Goal: Task Accomplishment & Management: Manage account settings

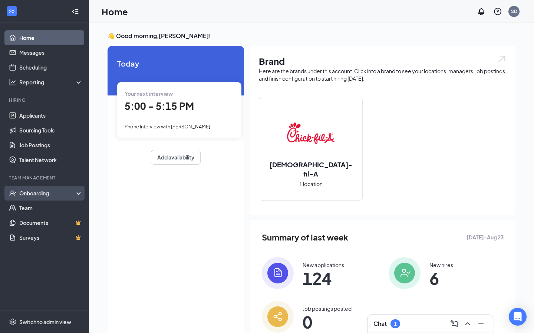
click at [58, 193] on div "Onboarding" at bounding box center [47, 193] width 57 height 7
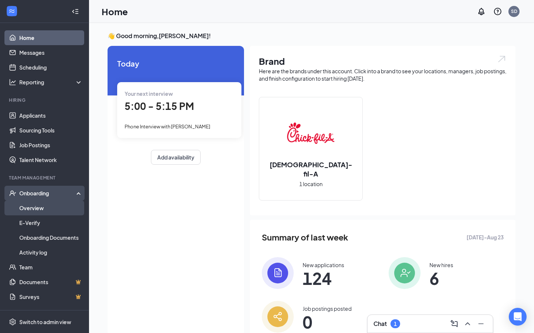
click at [44, 214] on link "Overview" at bounding box center [50, 208] width 63 height 15
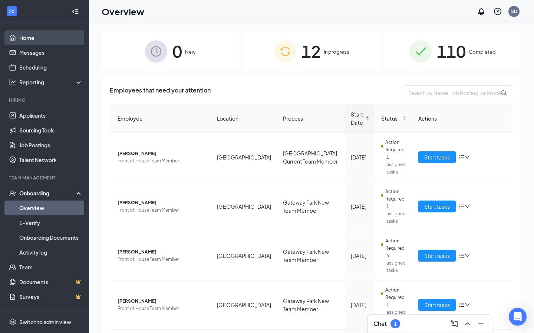
click at [27, 34] on link "Home" at bounding box center [50, 37] width 63 height 15
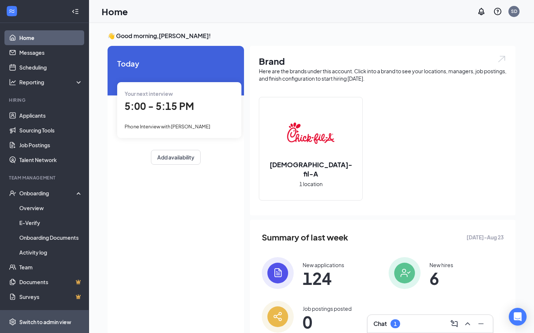
click at [51, 321] on div "Switch to admin view" at bounding box center [45, 322] width 52 height 7
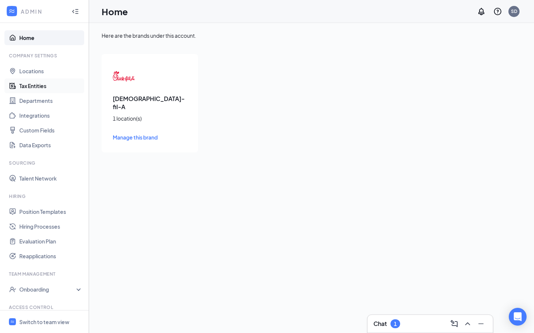
click at [47, 83] on link "Tax Entities" at bounding box center [50, 86] width 63 height 15
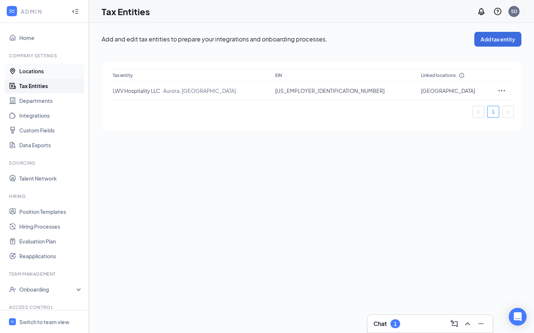
click at [47, 70] on link "Locations" at bounding box center [50, 71] width 63 height 15
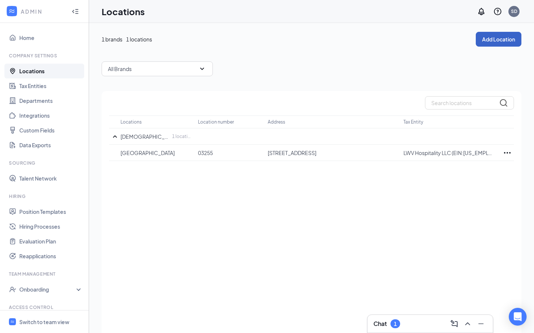
click at [504, 46] on button "Add Location" at bounding box center [498, 39] width 46 height 15
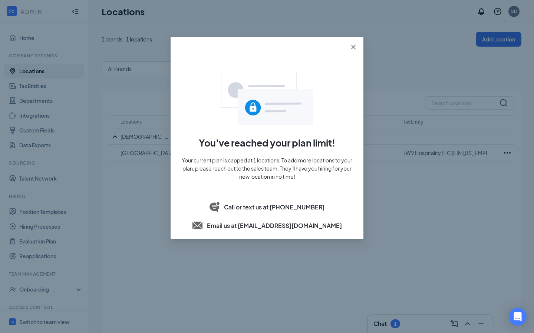
click at [352, 44] on icon "close" at bounding box center [353, 47] width 6 height 6
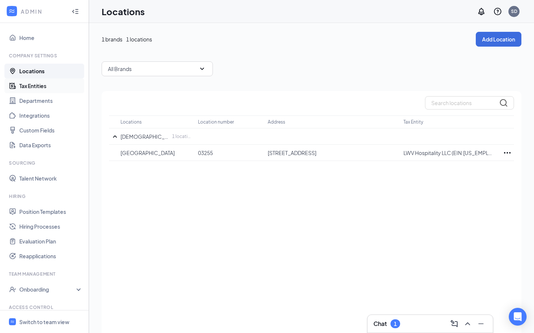
click at [30, 83] on link "Tax Entities" at bounding box center [50, 86] width 63 height 15
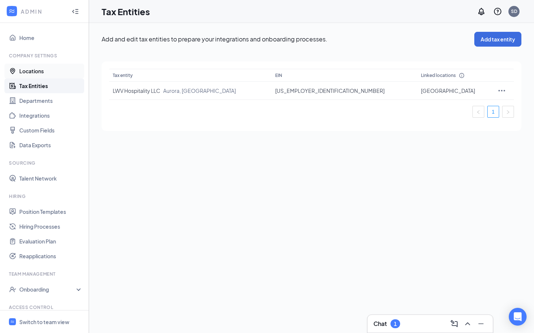
click at [31, 68] on link "Locations" at bounding box center [50, 71] width 63 height 15
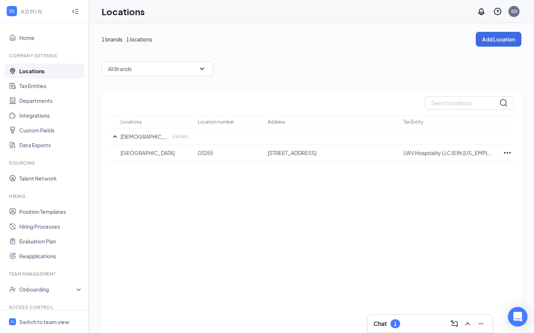
click at [521, 322] on div "Open Intercom Messenger" at bounding box center [518, 318] width 20 height 20
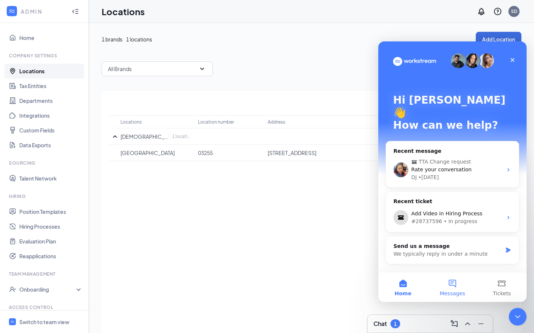
click at [454, 280] on button "Messages" at bounding box center [451, 288] width 49 height 30
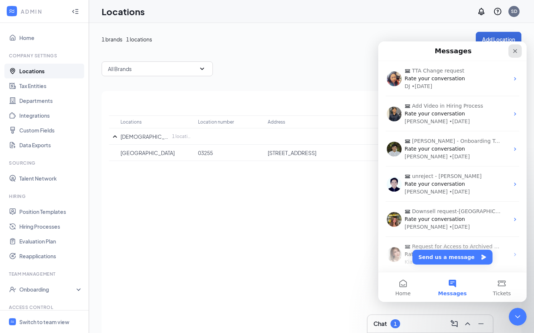
click at [515, 50] on icon "Close" at bounding box center [515, 51] width 4 height 4
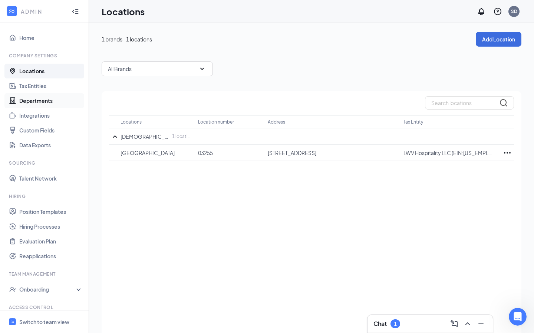
click at [45, 99] on link "Departments" at bounding box center [50, 100] width 63 height 15
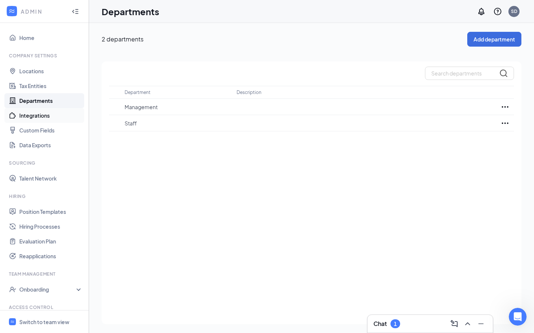
click at [44, 113] on link "Integrations" at bounding box center [50, 115] width 63 height 15
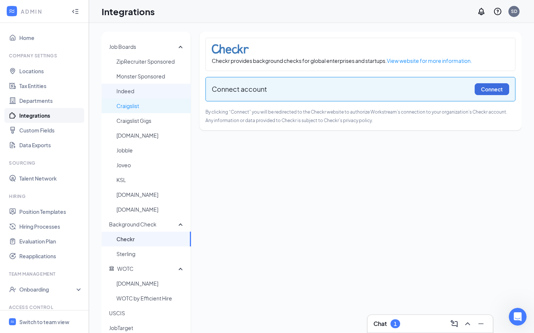
click at [137, 94] on span "Indeed" at bounding box center [150, 91] width 69 height 15
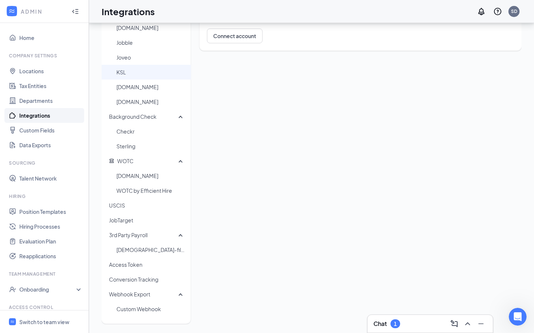
scroll to position [108, 0]
click at [161, 251] on span "[DEMOGRAPHIC_DATA]-fil-A HR/Payroll" at bounding box center [150, 249] width 69 height 15
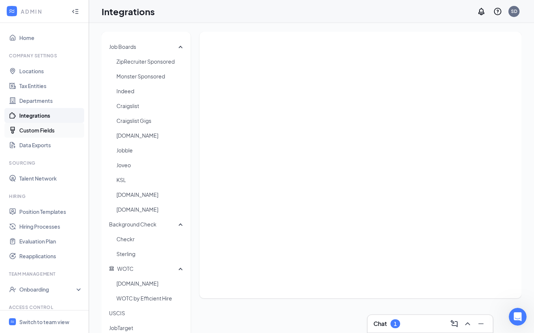
click at [39, 131] on link "Custom Fields" at bounding box center [50, 130] width 63 height 15
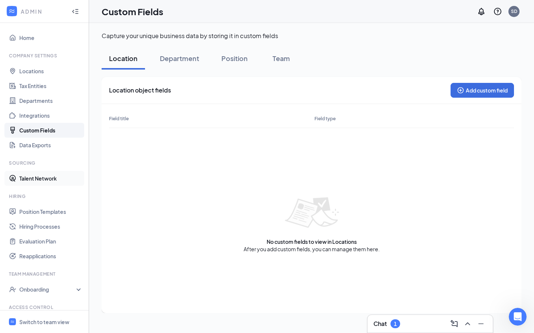
click at [46, 175] on link "Talent Network" at bounding box center [50, 178] width 63 height 15
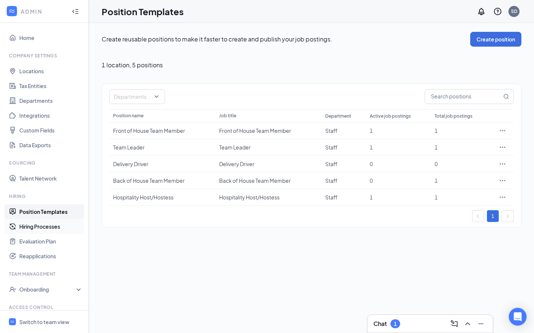
click at [40, 225] on link "Hiring Processes" at bounding box center [50, 226] width 63 height 15
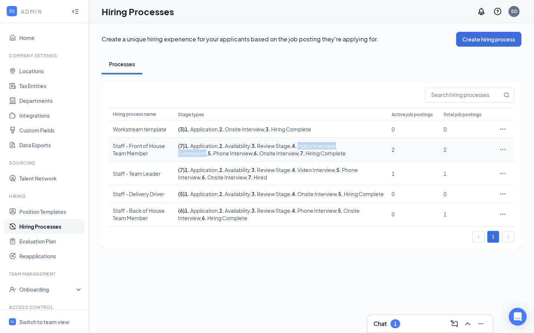
drag, startPoint x: 308, startPoint y: 145, endPoint x: 375, endPoint y: 149, distance: 66.4
click at [335, 149] on span ", 4 . Video Interview Submission" at bounding box center [256, 150] width 157 height 14
click at [354, 258] on div "Create a unique hiring experience for your applicants based on the job posting …" at bounding box center [311, 140] width 445 height 235
click at [26, 241] on link "Evaluation Plan" at bounding box center [50, 241] width 63 height 15
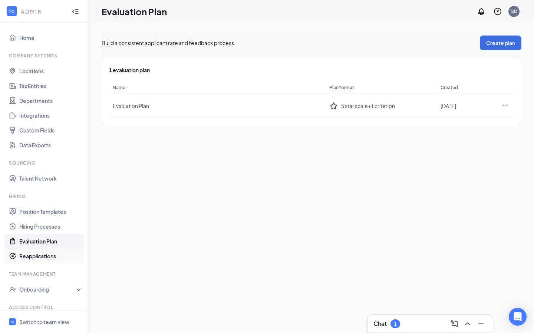
click at [60, 258] on link "Reapplications" at bounding box center [50, 256] width 63 height 15
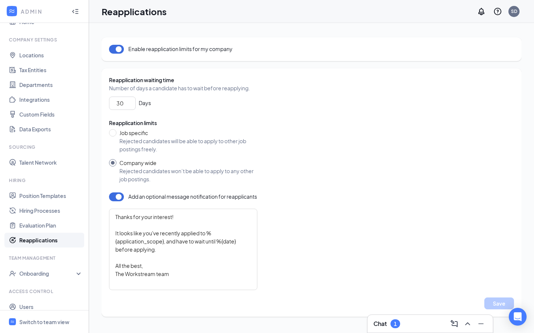
scroll to position [22, 0]
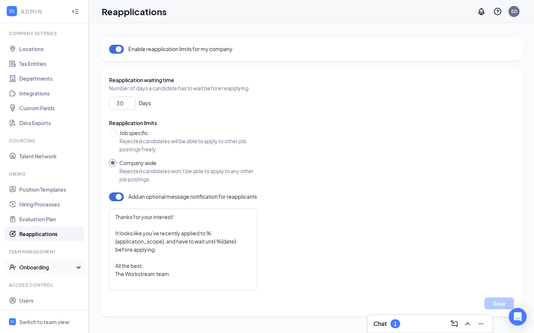
click at [33, 268] on div "Onboarding" at bounding box center [47, 267] width 57 height 7
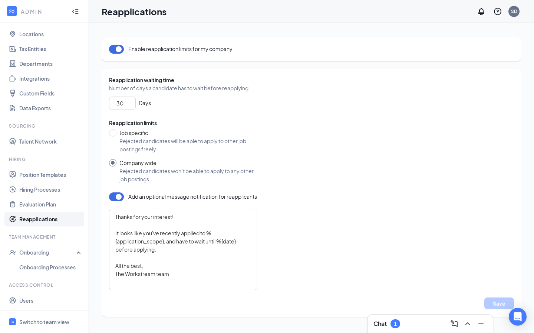
scroll to position [53, 0]
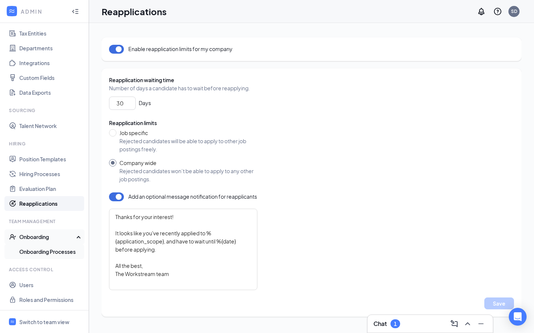
click at [55, 252] on link "Onboarding Processes" at bounding box center [50, 252] width 63 height 15
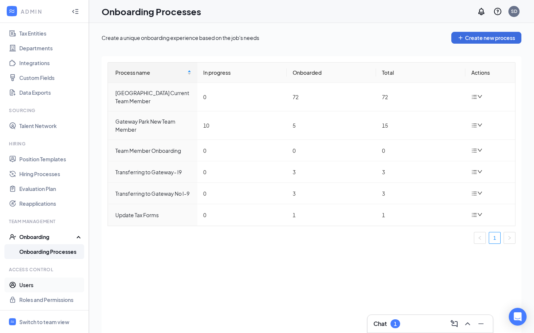
click at [33, 284] on link "Users" at bounding box center [50, 285] width 63 height 15
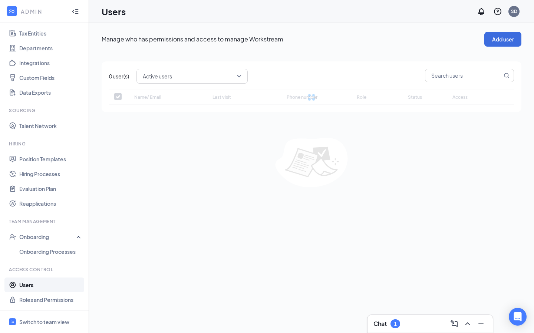
checkbox input "false"
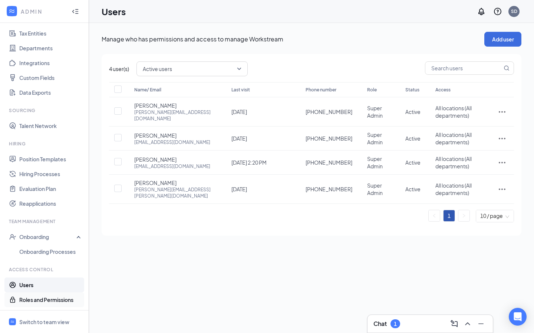
click at [62, 304] on link "Roles and Permissions" at bounding box center [50, 300] width 63 height 15
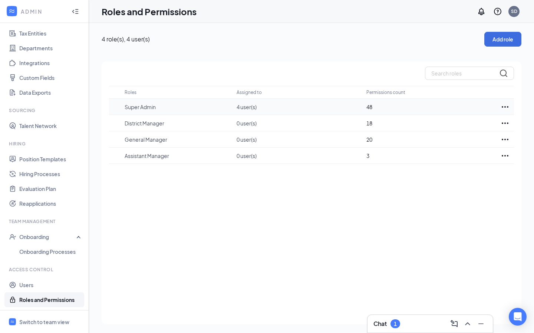
click at [507, 106] on icon "Ellipses" at bounding box center [504, 106] width 7 height 1
click at [454, 130] on p "Edit" at bounding box center [472, 129] width 62 height 7
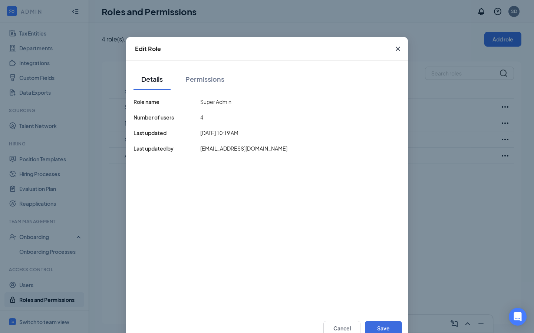
scroll to position [12, 0]
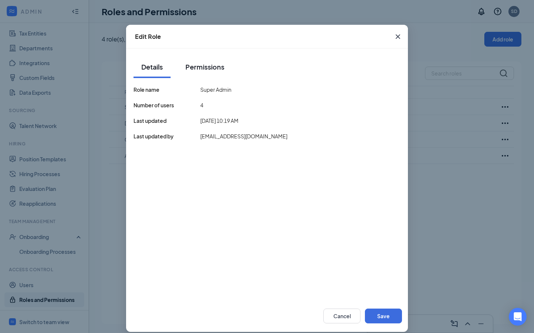
click at [206, 73] on button "Permissions" at bounding box center [205, 67] width 54 height 22
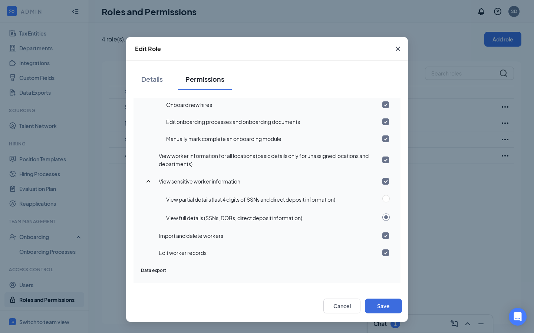
scroll to position [531, 0]
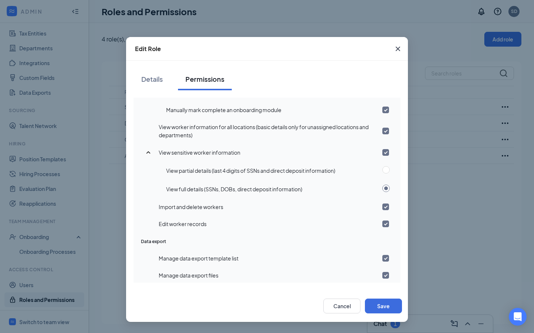
click at [397, 42] on span "Close" at bounding box center [398, 49] width 20 height 20
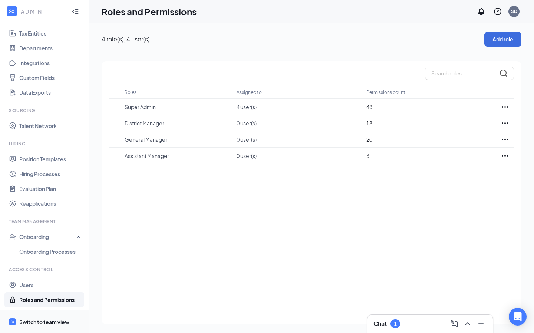
click at [56, 321] on div "Switch to team view" at bounding box center [44, 322] width 50 height 7
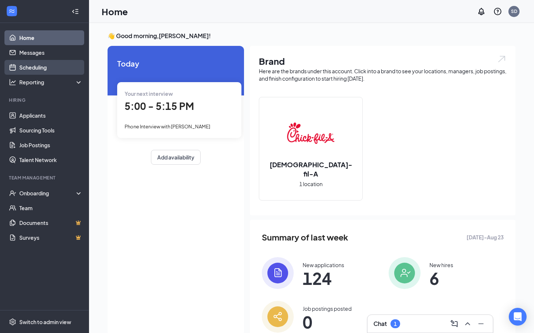
click at [46, 64] on link "Scheduling" at bounding box center [50, 67] width 63 height 15
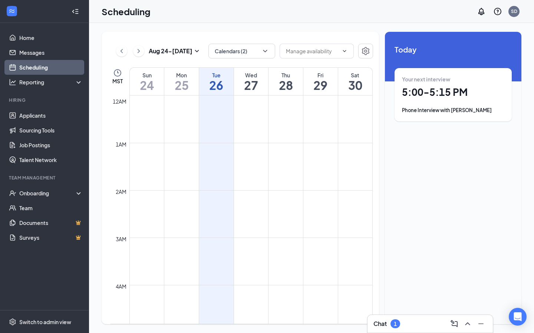
scroll to position [364, 0]
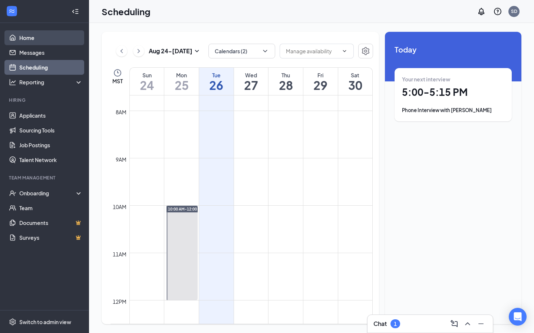
click at [42, 38] on link "Home" at bounding box center [50, 37] width 63 height 15
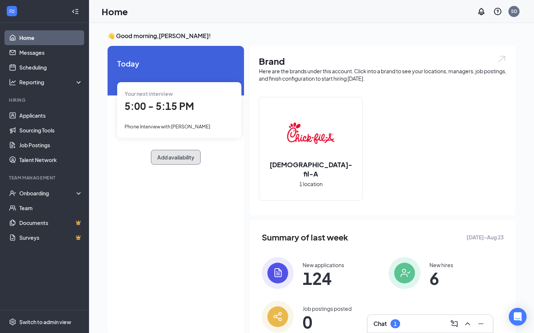
click at [189, 156] on button "Add availability" at bounding box center [176, 157] width 50 height 15
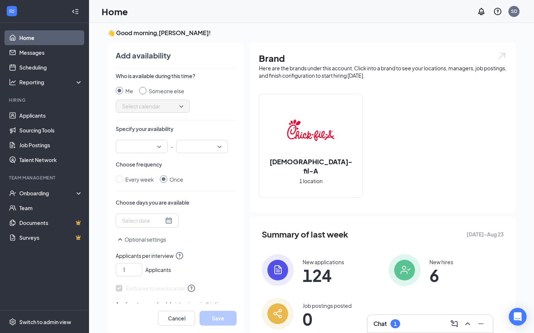
click at [144, 89] on input "Someone else" at bounding box center [142, 90] width 7 height 7
radio input "true"
click at [147, 108] on span "Select calendar" at bounding box center [153, 106] width 62 height 11
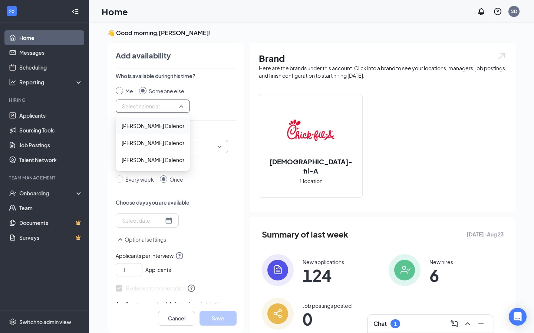
click at [118, 90] on input "Me" at bounding box center [119, 90] width 7 height 7
radio input "true"
radio input "false"
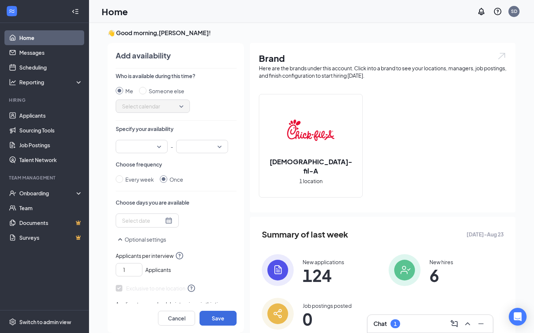
click at [233, 105] on div "Me Someone else Select calendar 122285 210725 Steven Rutland's Calendar Victori…" at bounding box center [176, 100] width 121 height 26
click at [144, 146] on input "search" at bounding box center [139, 146] width 38 height 13
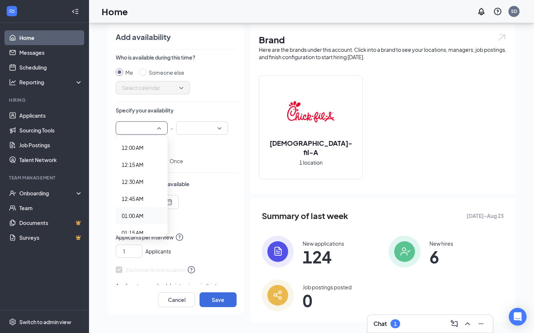
scroll to position [22, 0]
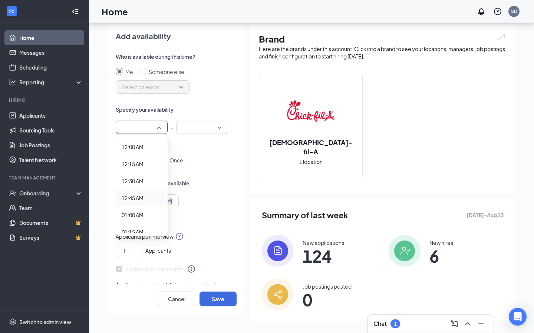
click at [195, 172] on div at bounding box center [176, 172] width 121 height 0
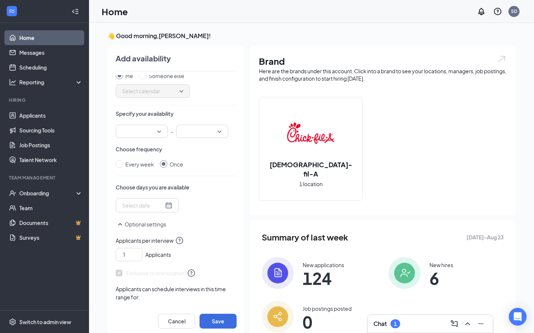
scroll to position [17, 0]
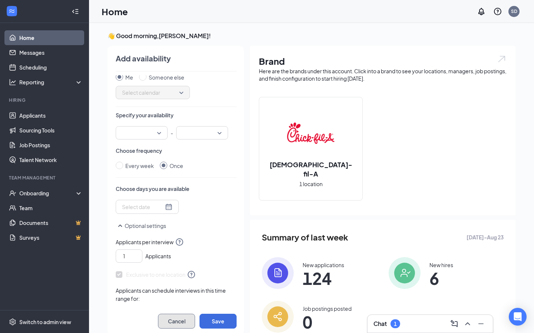
click at [182, 326] on button "Cancel" at bounding box center [176, 321] width 37 height 15
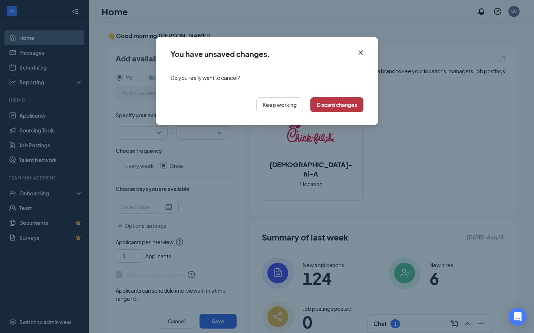
click at [338, 103] on button "Discard changes" at bounding box center [336, 104] width 53 height 15
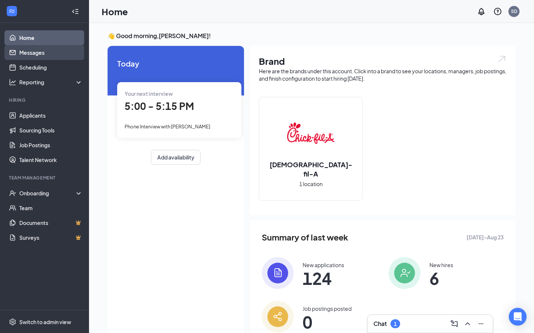
click at [29, 56] on link "Messages" at bounding box center [50, 52] width 63 height 15
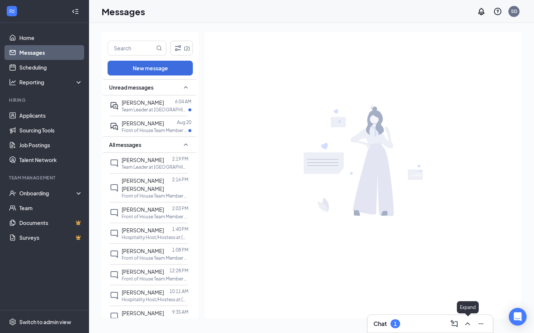
click at [469, 321] on icon "ChevronUp" at bounding box center [467, 324] width 9 height 9
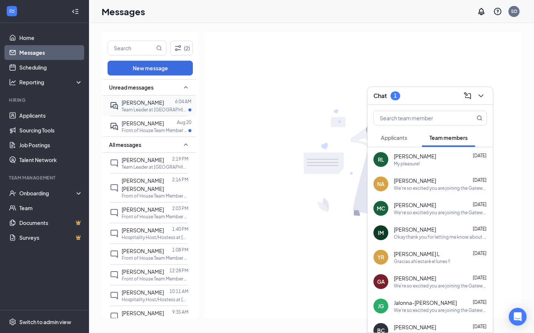
click at [163, 109] on p "Team Leader at Gateway Park" at bounding box center [155, 110] width 67 height 6
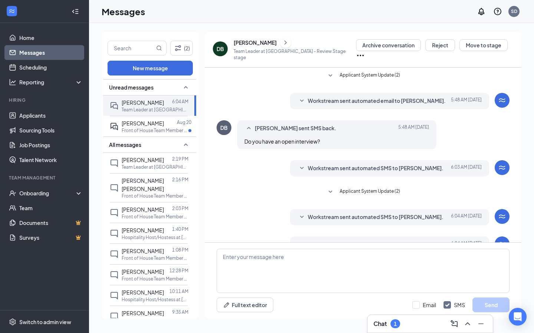
scroll to position [16, 0]
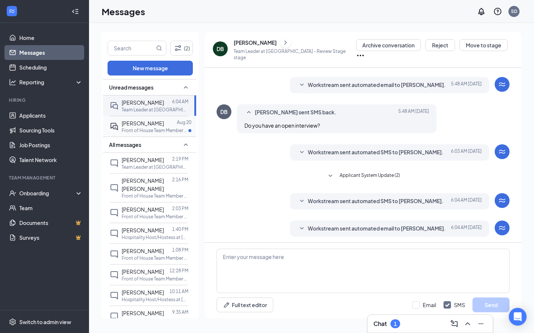
click at [143, 127] on p "Front of House Team Member at Gateway Park" at bounding box center [155, 130] width 67 height 6
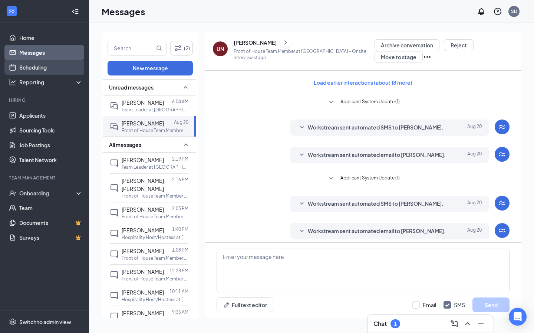
click at [30, 69] on link "Scheduling" at bounding box center [50, 67] width 63 height 15
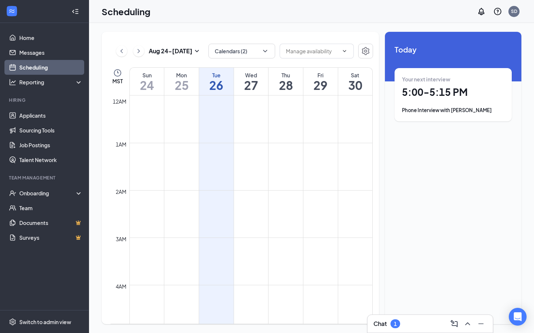
scroll to position [364, 0]
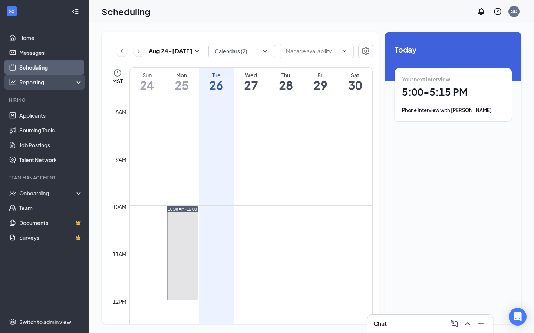
click at [49, 83] on div "Reporting" at bounding box center [51, 82] width 64 height 7
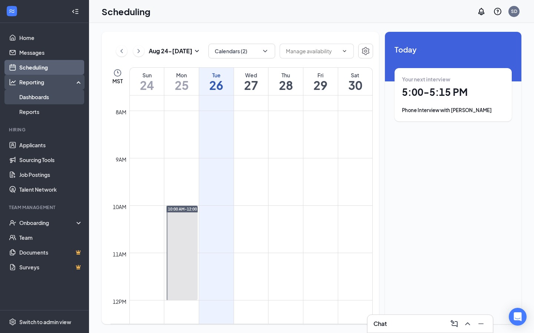
click at [56, 95] on link "Dashboards" at bounding box center [50, 97] width 63 height 15
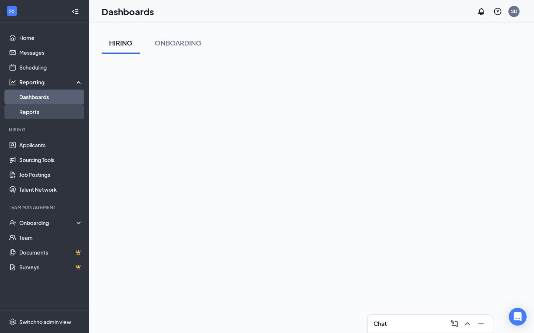
click at [50, 111] on link "Reports" at bounding box center [50, 111] width 63 height 15
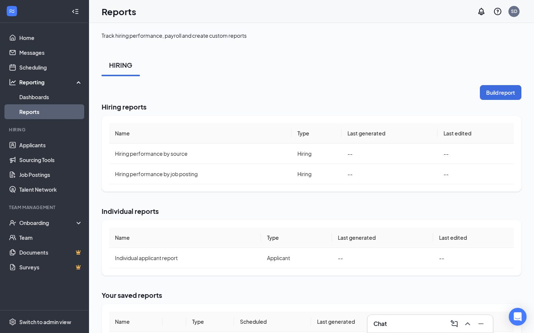
click at [67, 85] on div "Reporting" at bounding box center [51, 82] width 64 height 7
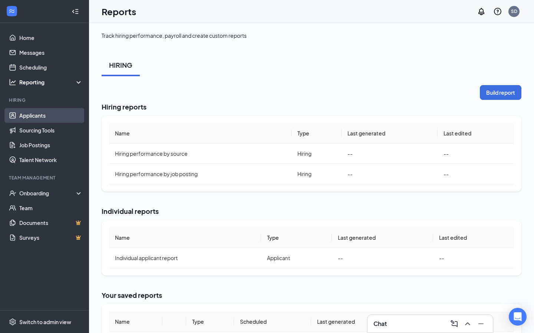
click at [50, 115] on link "Applicants" at bounding box center [50, 115] width 63 height 15
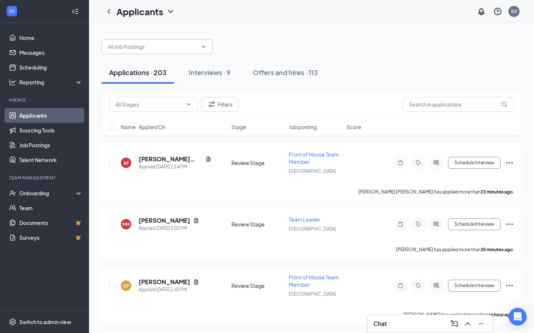
click at [166, 48] on input "text" at bounding box center [153, 47] width 90 height 8
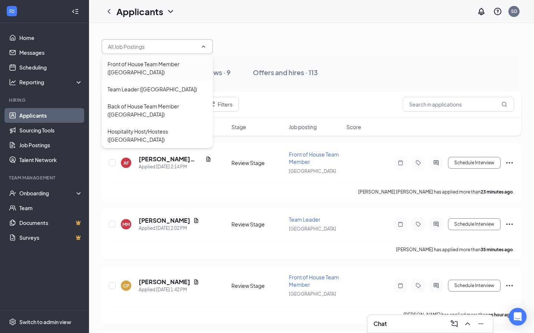
click at [163, 64] on div "Front of House Team Member ([GEOGRAPHIC_DATA])" at bounding box center [156, 68] width 99 height 16
type input "Front of House Team Member ([GEOGRAPHIC_DATA])"
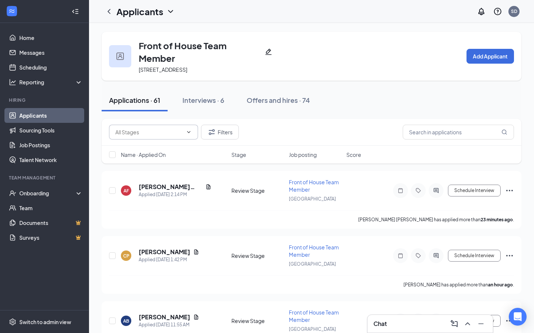
click at [186, 133] on icon "ChevronDown" at bounding box center [189, 132] width 6 height 6
click at [183, 122] on div "Filters" at bounding box center [311, 132] width 419 height 27
click at [108, 12] on icon "ChevronLeft" at bounding box center [108, 11] width 3 height 5
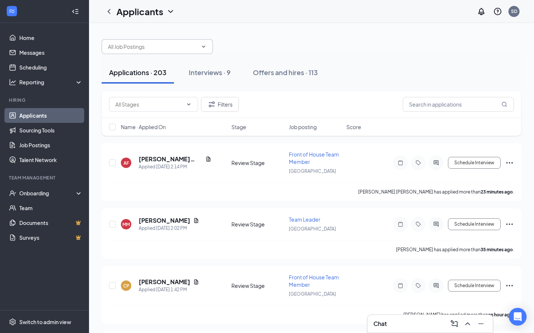
click at [163, 50] on input "text" at bounding box center [153, 47] width 90 height 8
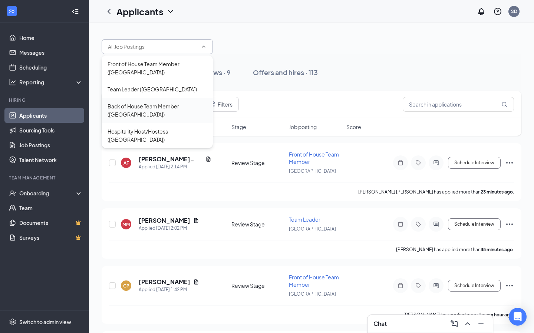
click at [164, 109] on div "Back of House Team Member ([GEOGRAPHIC_DATA])" at bounding box center [156, 110] width 99 height 16
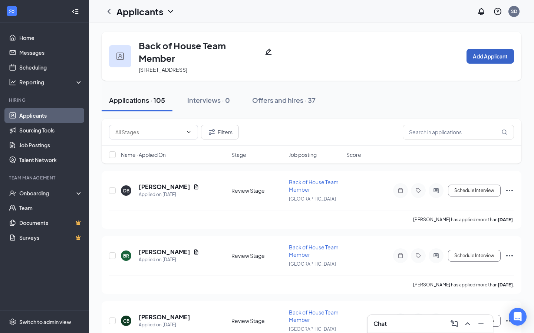
click at [497, 57] on button "Add Applicant" at bounding box center [489, 56] width 47 height 15
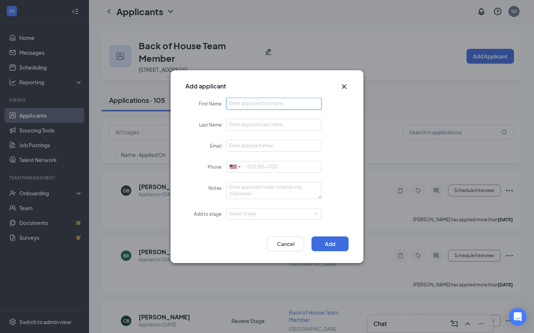
click at [246, 104] on input "First Name" at bounding box center [273, 104] width 95 height 12
click at [238, 125] on input "Last Name" at bounding box center [273, 125] width 95 height 12
click at [239, 150] on input "Email" at bounding box center [273, 146] width 95 height 12
click at [252, 169] on input "Phone" at bounding box center [273, 167] width 95 height 12
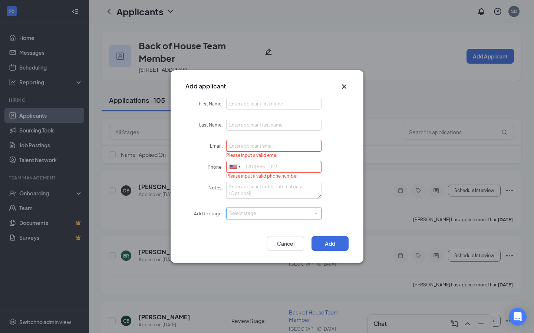
click at [243, 218] on div "Select stage" at bounding box center [273, 213] width 89 height 11
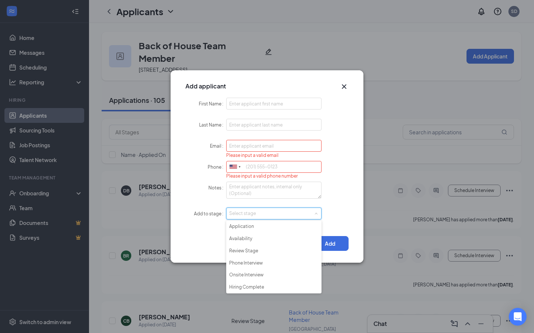
click at [337, 212] on div "Add to stage Select stage" at bounding box center [266, 214] width 163 height 12
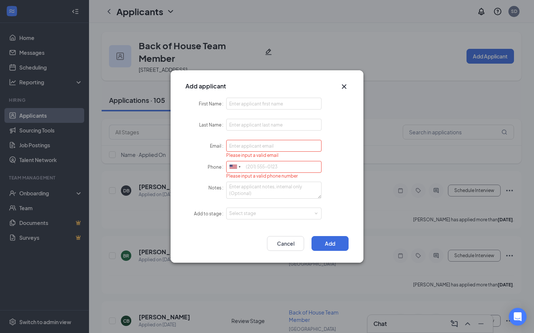
click at [346, 87] on icon "Cross" at bounding box center [343, 86] width 9 height 9
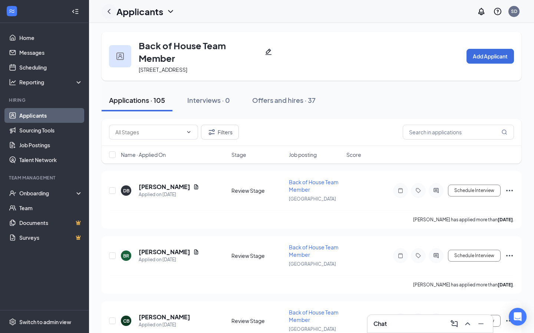
click at [109, 11] on icon "ChevronLeft" at bounding box center [108, 11] width 9 height 9
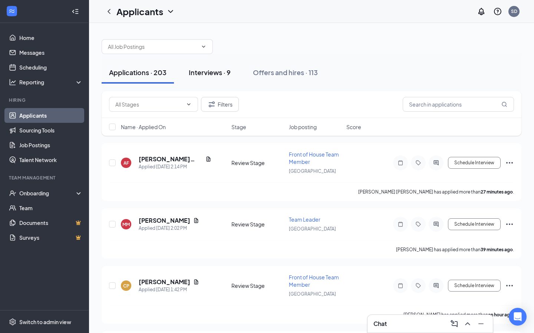
click at [222, 73] on div "Interviews · 9" at bounding box center [210, 72] width 42 height 9
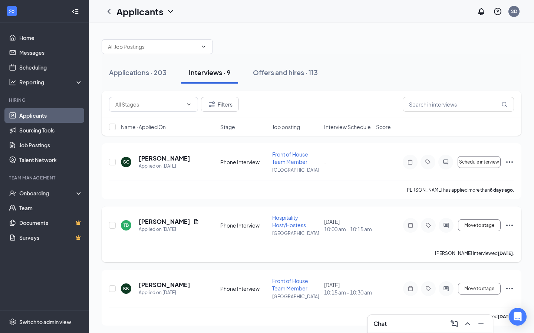
scroll to position [6, 0]
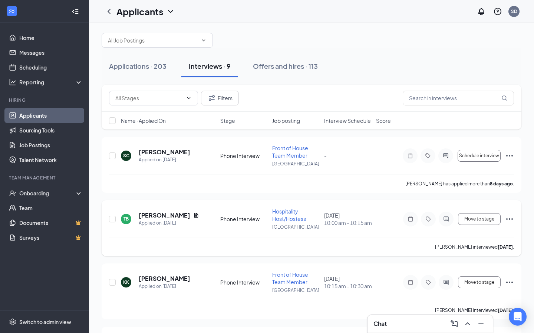
click at [511, 218] on icon "Ellipses" at bounding box center [509, 219] width 9 height 9
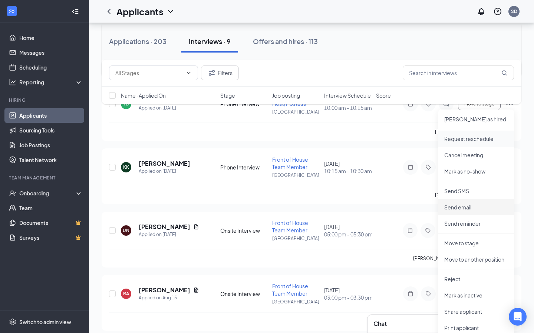
scroll to position [125, 0]
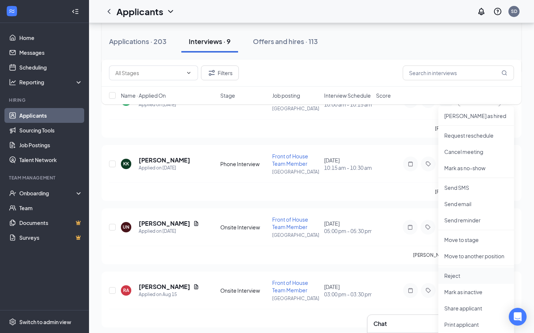
click at [456, 274] on p "Reject" at bounding box center [476, 275] width 64 height 7
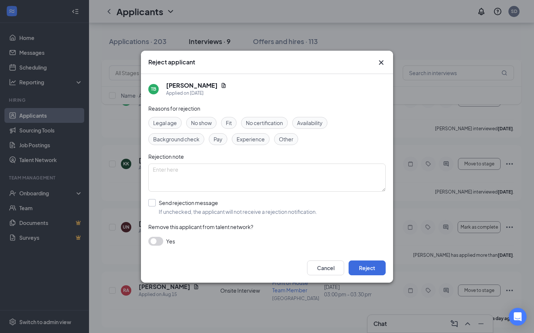
click at [153, 202] on input "Send rejection message If unchecked, the applicant will not receive a rejection…" at bounding box center [232, 207] width 169 height 16
checkbox input "true"
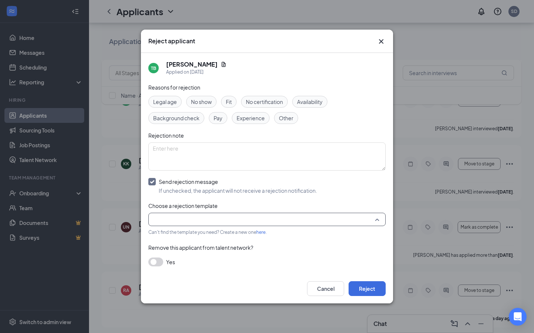
click at [217, 220] on input "search" at bounding box center [264, 219] width 223 height 13
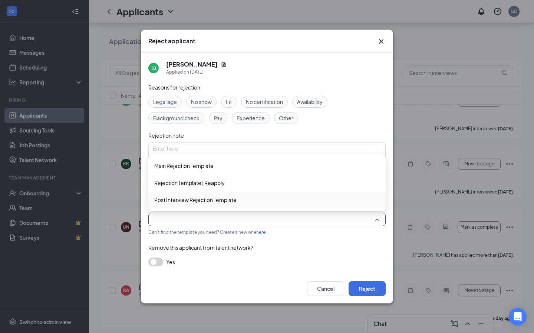
click at [215, 200] on span "Post Interview Rejection Template" at bounding box center [195, 200] width 82 height 8
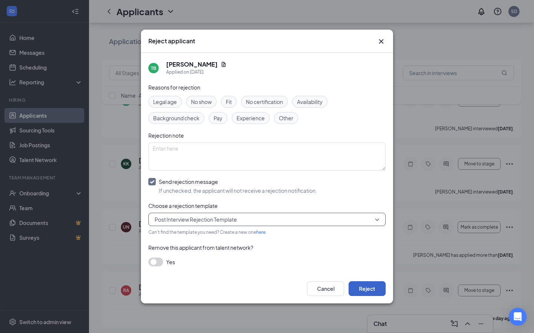
click at [375, 291] on button "Reject" at bounding box center [366, 289] width 37 height 15
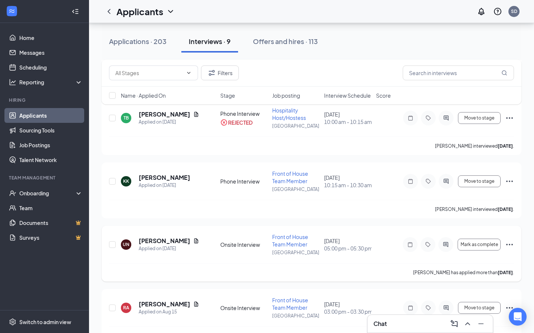
scroll to position [110, 0]
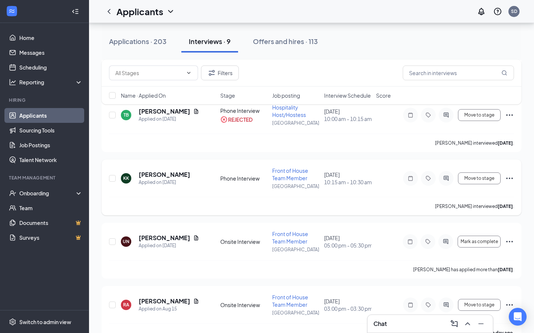
click at [510, 176] on icon "Ellipses" at bounding box center [509, 178] width 9 height 9
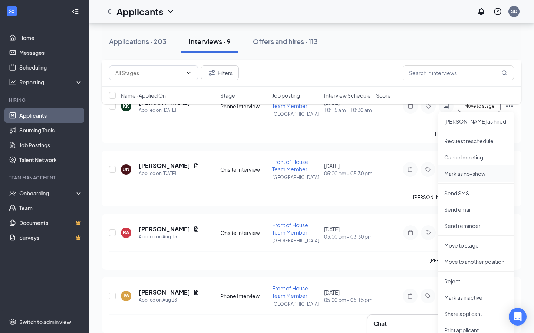
scroll to position [185, 0]
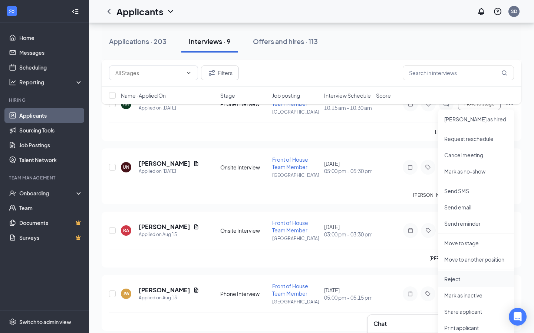
click at [452, 282] on p "Reject" at bounding box center [476, 279] width 64 height 7
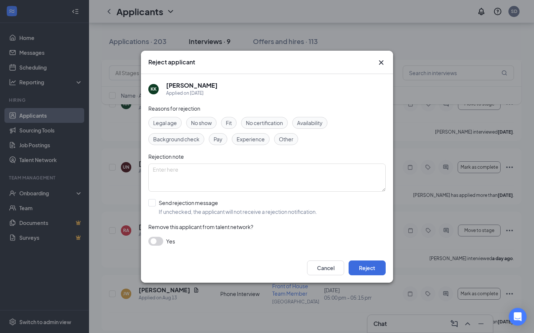
click at [155, 198] on div "Reasons for rejection Legal age No show Fit No certification Availability Backg…" at bounding box center [266, 178] width 237 height 149
click at [155, 204] on input "Send rejection message If unchecked, the applicant will not receive a rejection…" at bounding box center [232, 207] width 169 height 16
checkbox input "true"
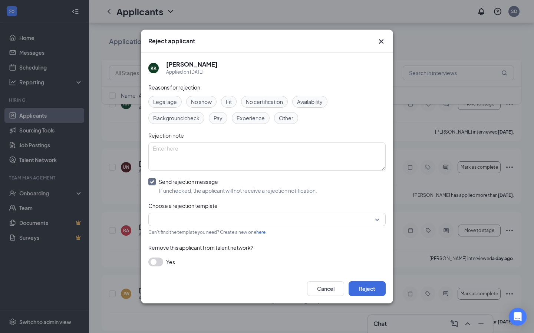
click at [177, 220] on input "search" at bounding box center [264, 219] width 223 height 13
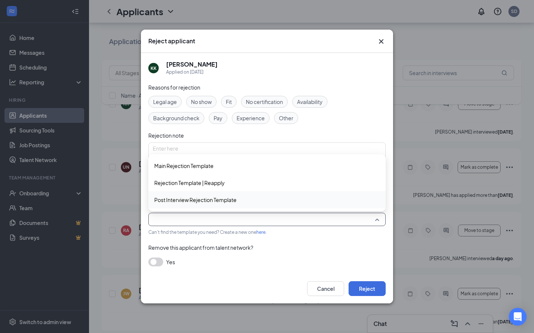
click at [185, 201] on span "Post Interview Rejection Template" at bounding box center [195, 200] width 82 height 8
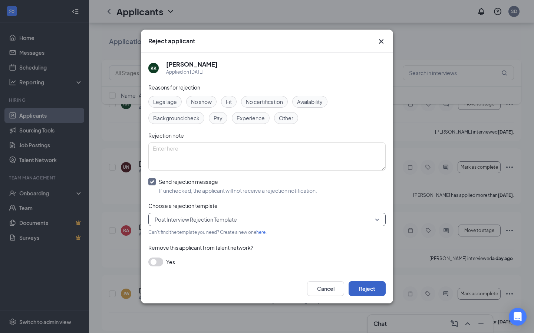
click at [371, 290] on button "Reject" at bounding box center [366, 289] width 37 height 15
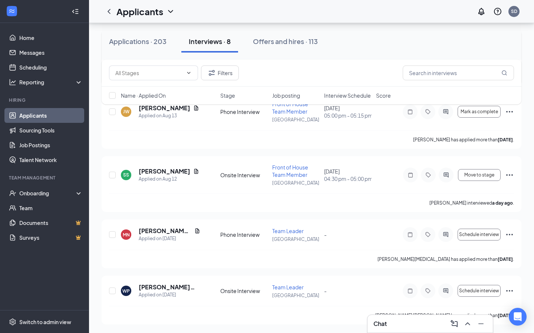
scroll to position [241, 0]
click at [509, 235] on icon "Ellipses" at bounding box center [509, 234] width 7 height 1
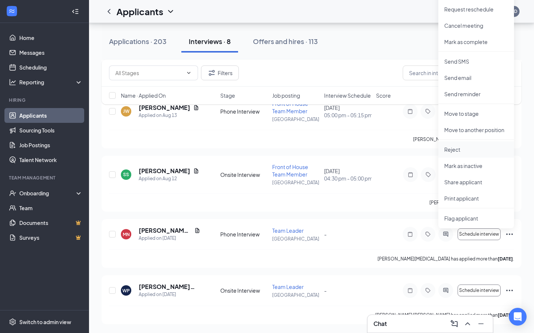
click at [461, 152] on p "Reject" at bounding box center [476, 149] width 64 height 7
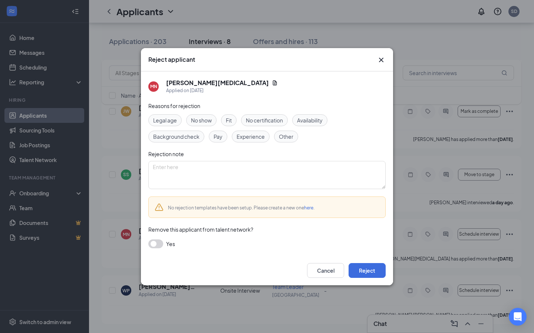
click at [311, 208] on link "here" at bounding box center [308, 208] width 9 height 6
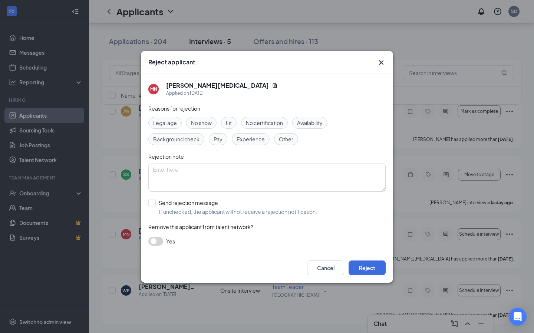
drag, startPoint x: 309, startPoint y: 221, endPoint x: 212, endPoint y: 222, distance: 97.8
click at [309, 221] on div "Reasons for rejection Legal age No show Fit No certification Availability Backg…" at bounding box center [266, 178] width 237 height 149
click at [150, 203] on input "Send rejection message If unchecked, the applicant will not receive a rejection…" at bounding box center [232, 207] width 169 height 16
checkbox input "true"
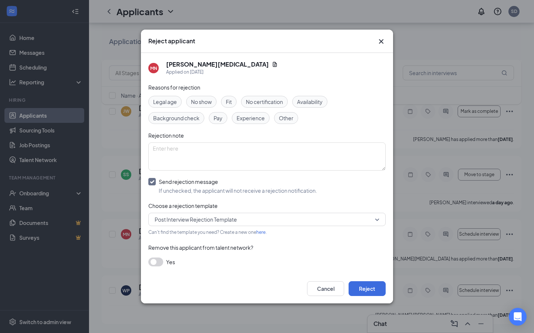
click at [200, 217] on span "Post Interview Rejection Template" at bounding box center [196, 219] width 82 height 11
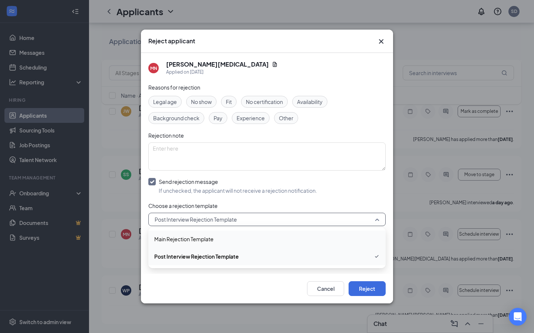
click at [212, 243] on div "Main Rejection Template" at bounding box center [266, 239] width 237 height 17
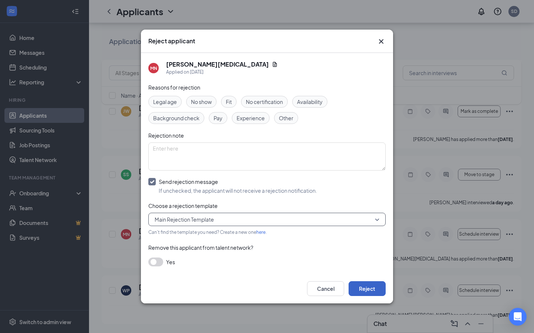
click at [376, 286] on button "Reject" at bounding box center [366, 289] width 37 height 15
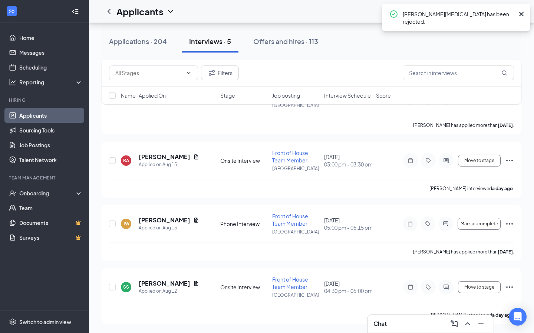
scroll to position [128, 0]
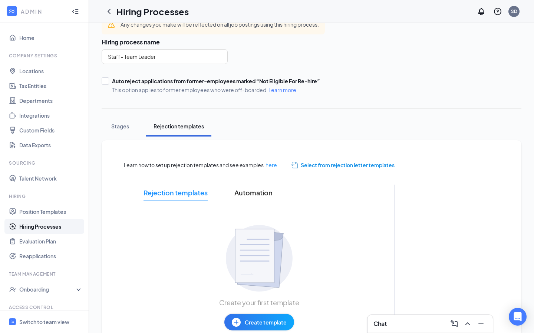
scroll to position [90, 0]
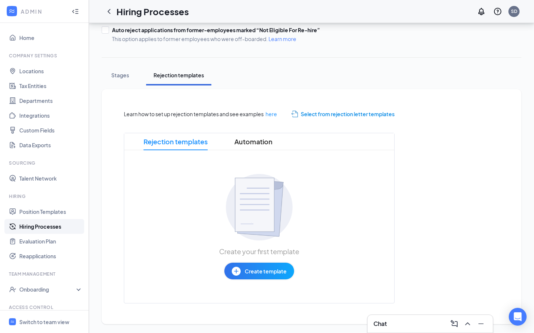
click at [331, 113] on span "Select from rejection letter templates" at bounding box center [348, 114] width 94 height 8
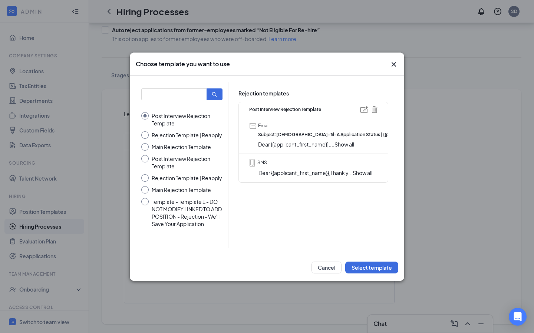
click at [367, 173] on span "Show all" at bounding box center [362, 173] width 20 height 7
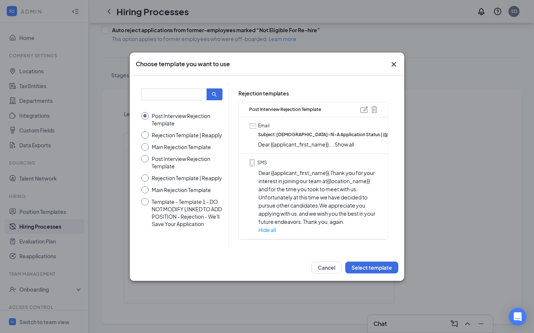
click at [144, 145] on input "Main Rejection Template" at bounding box center [181, 146] width 81 height 7
radio input "true"
radio input "false"
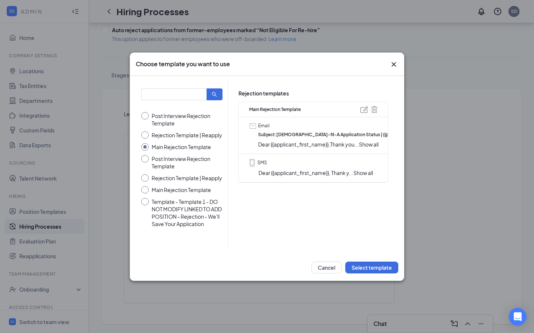
click at [282, 174] on span "Dear {{applicant_first_name}}, Thank y" at bounding box center [303, 173] width 90 height 7
click at [368, 174] on span "Show all" at bounding box center [363, 173] width 20 height 7
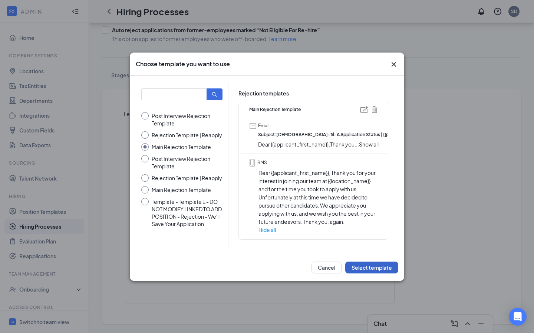
click at [373, 269] on button "Select template" at bounding box center [371, 268] width 53 height 12
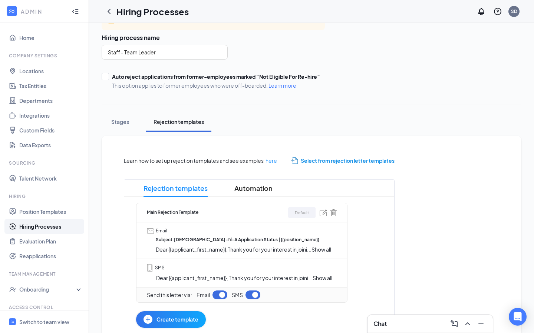
scroll to position [0, 0]
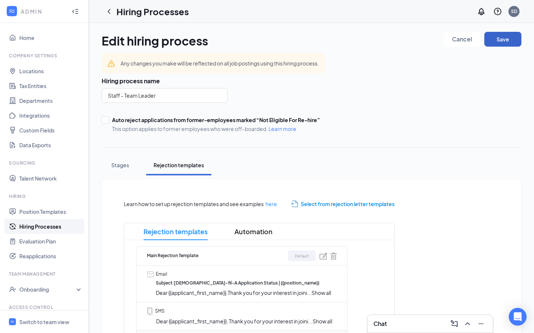
click at [502, 39] on button "Save" at bounding box center [502, 39] width 37 height 15
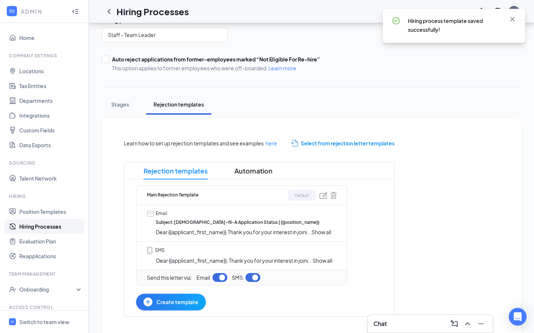
scroll to position [74, 0]
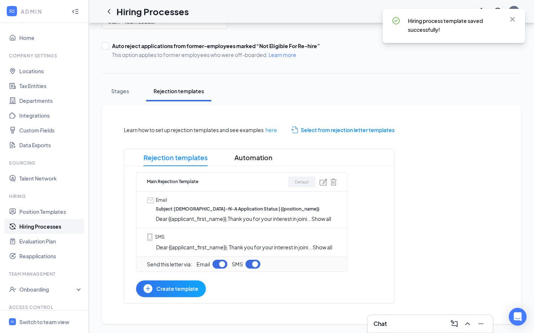
click at [167, 290] on span "Create template" at bounding box center [177, 289] width 42 height 8
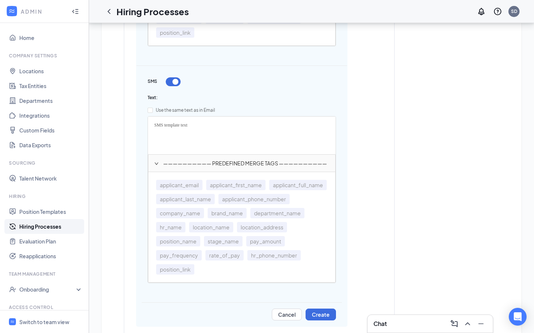
scroll to position [687, 0]
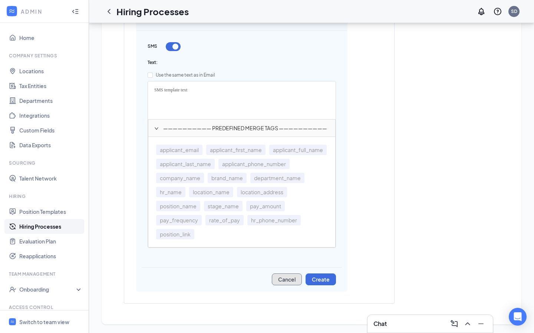
click at [287, 284] on button "Cancel" at bounding box center [287, 280] width 30 height 12
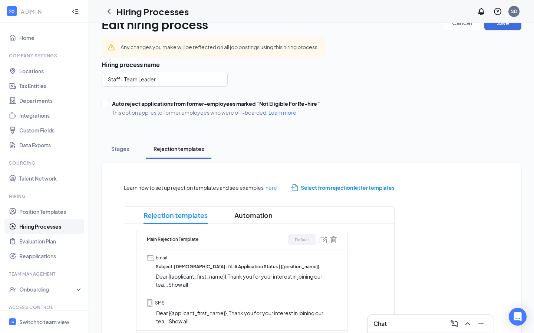
scroll to position [18, 0]
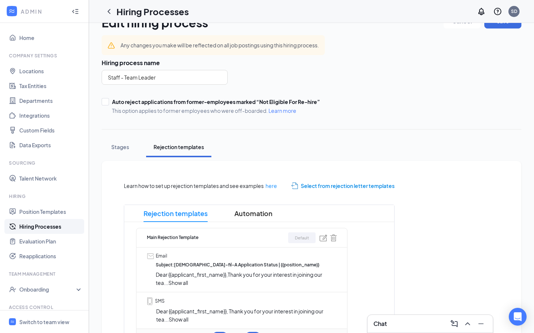
click at [305, 186] on span "Select from rejection letter templates" at bounding box center [348, 186] width 94 height 8
radio input "true"
radio input "false"
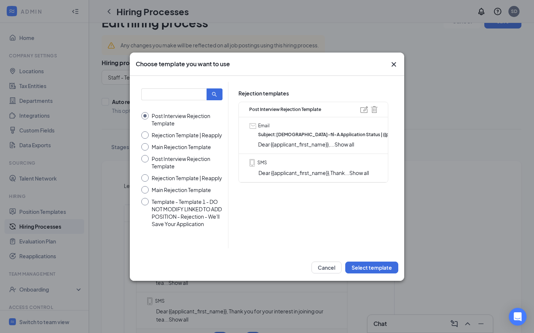
click at [145, 160] on input "Post Interview Rejection Template" at bounding box center [181, 162] width 81 height 15
radio input "true"
radio input "false"
click at [369, 269] on button "Select template" at bounding box center [371, 268] width 53 height 12
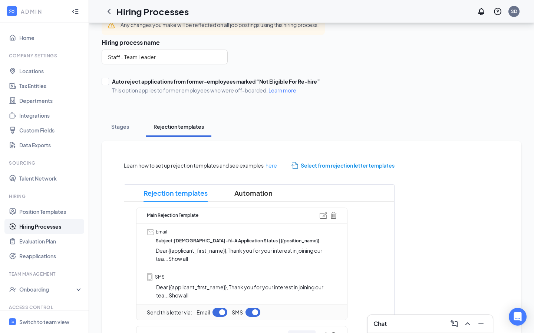
scroll to position [0, 0]
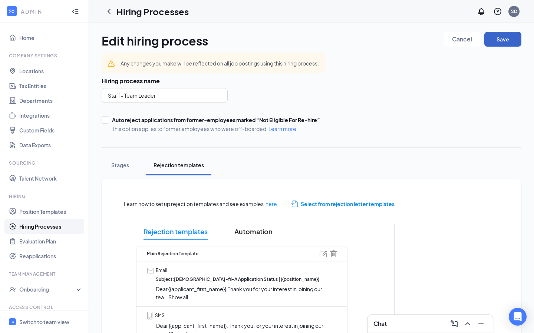
click at [510, 37] on button "Save" at bounding box center [502, 39] width 37 height 15
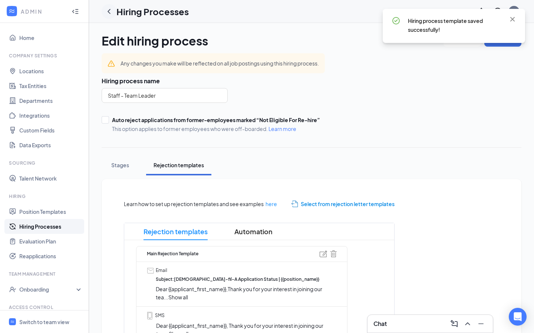
click at [108, 10] on icon "ChevronLeft" at bounding box center [108, 11] width 9 height 9
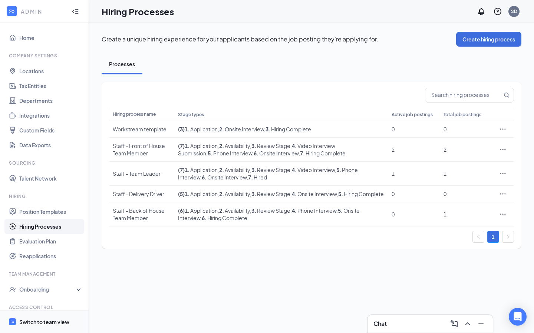
click at [39, 322] on div "Switch to team view" at bounding box center [44, 322] width 50 height 7
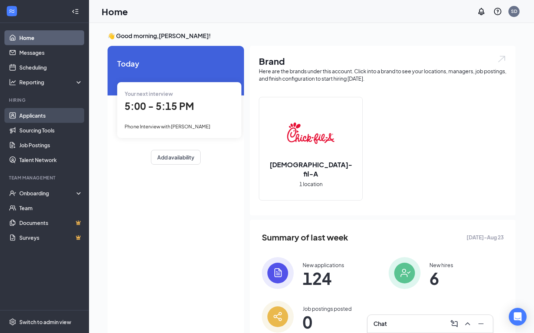
click at [45, 116] on link "Applicants" at bounding box center [50, 115] width 63 height 15
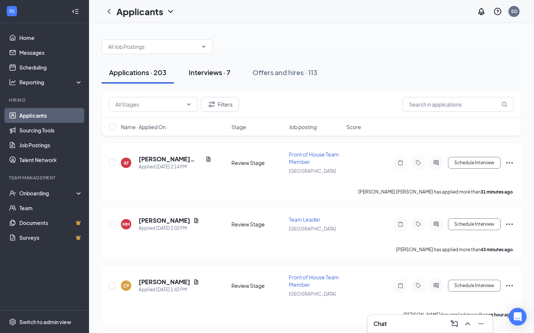
click at [219, 77] on button "Interviews · 7" at bounding box center [209, 73] width 56 height 22
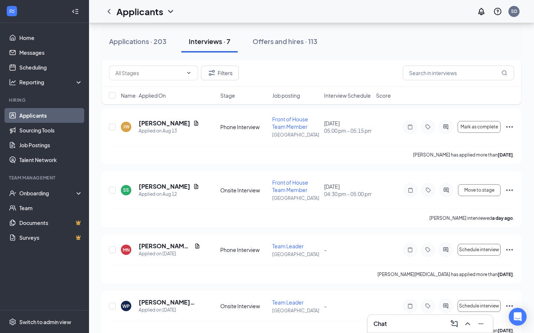
scroll to position [241, 0]
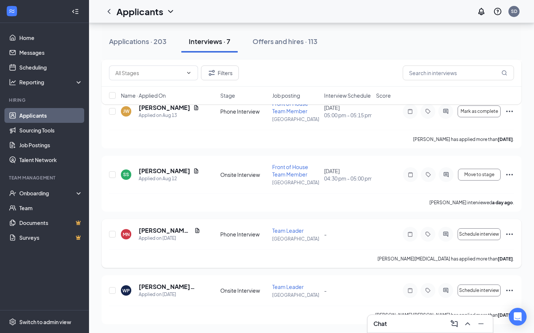
click at [508, 237] on icon "Ellipses" at bounding box center [509, 234] width 9 height 9
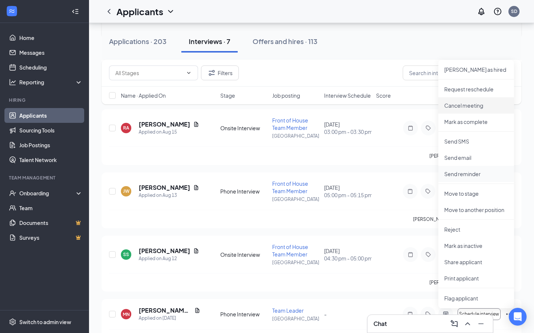
scroll to position [160, 0]
click at [452, 231] on p "Reject" at bounding box center [476, 230] width 64 height 7
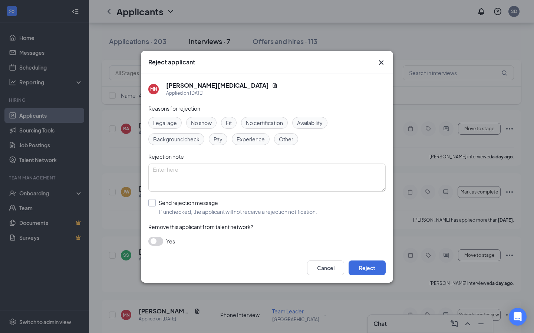
click at [150, 202] on input "Send rejection message If unchecked, the applicant will not receive a rejection…" at bounding box center [232, 207] width 169 height 16
checkbox input "true"
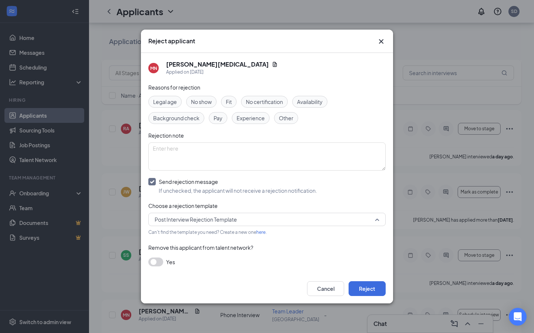
click at [182, 224] on span "Post Interview Rejection Template" at bounding box center [196, 219] width 82 height 11
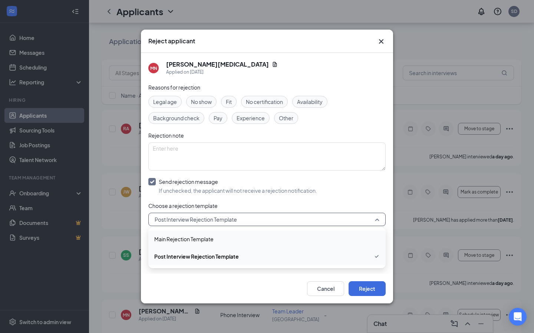
click at [188, 243] on span "Main Rejection Template" at bounding box center [183, 239] width 59 height 8
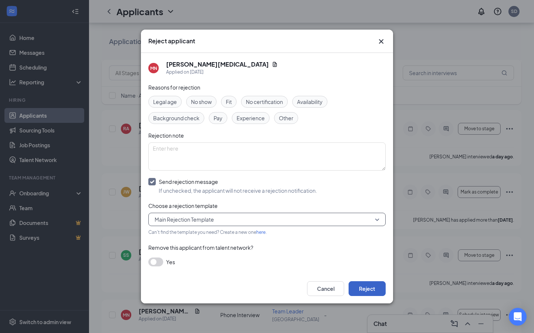
click at [374, 291] on button "Reject" at bounding box center [366, 289] width 37 height 15
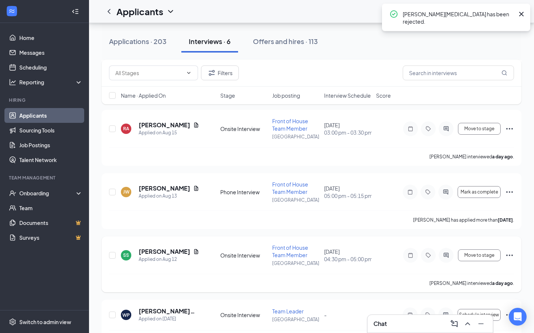
scroll to position [185, 0]
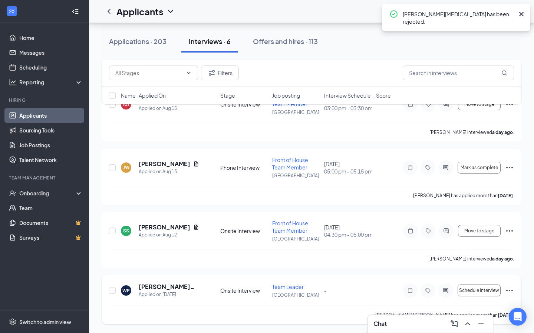
click at [511, 292] on icon "Ellipses" at bounding box center [509, 290] width 9 height 9
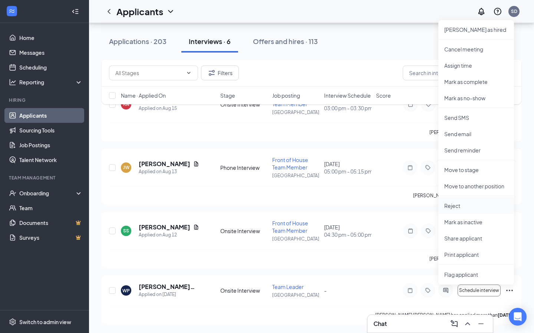
click at [458, 205] on p "Reject" at bounding box center [476, 205] width 64 height 7
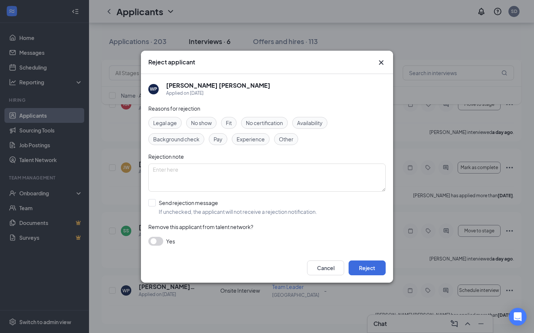
click at [301, 123] on span "Availability" at bounding box center [310, 123] width 26 height 8
click at [150, 202] on input "Send rejection message If unchecked, the applicant will not receive a rejection…" at bounding box center [232, 207] width 169 height 16
checkbox input "true"
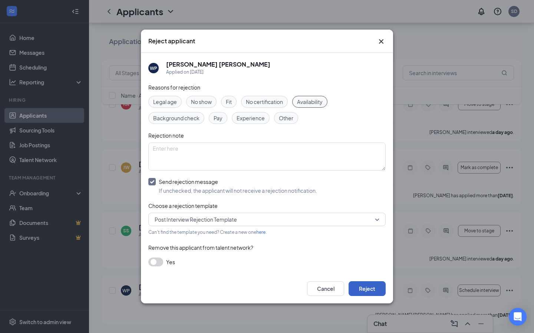
click at [373, 294] on button "Reject" at bounding box center [366, 289] width 37 height 15
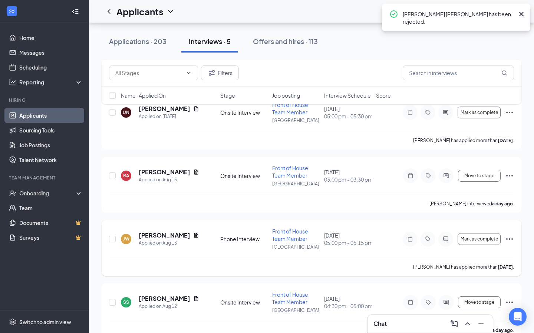
scroll to position [0, 0]
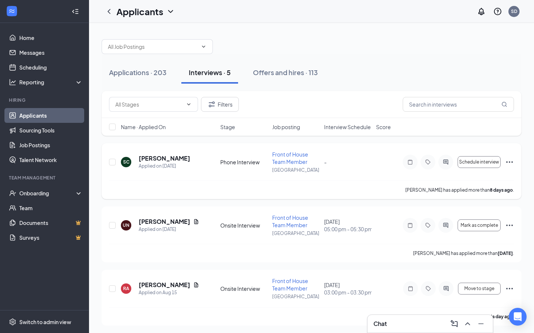
click at [510, 165] on icon "Ellipses" at bounding box center [509, 162] width 9 height 9
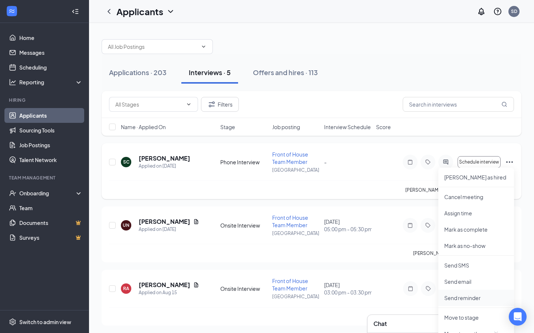
click at [467, 296] on p "Send reminder" at bounding box center [476, 298] width 64 height 7
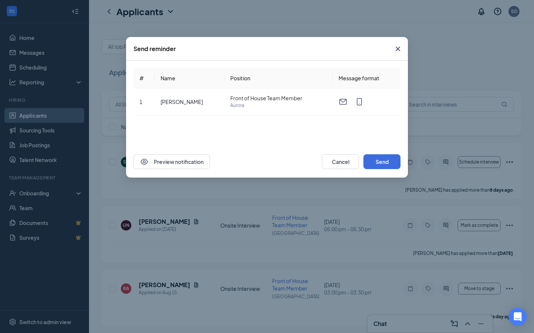
click at [385, 153] on div "Preview notification Cancel Send" at bounding box center [267, 162] width 282 height 32
click at [381, 163] on button "Send" at bounding box center [381, 162] width 37 height 15
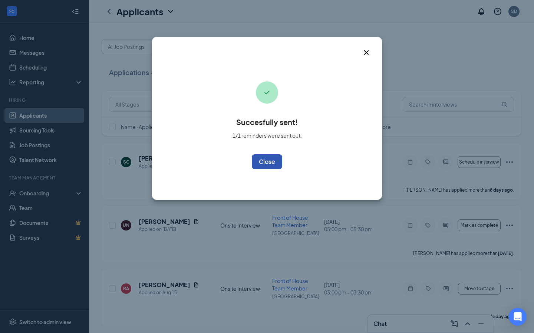
click at [269, 162] on button "OK" at bounding box center [267, 162] width 30 height 15
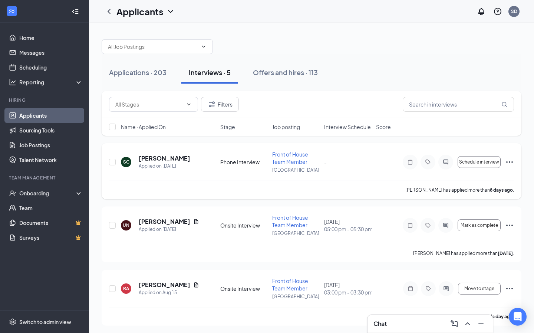
click at [509, 160] on icon "Ellipses" at bounding box center [509, 162] width 9 height 9
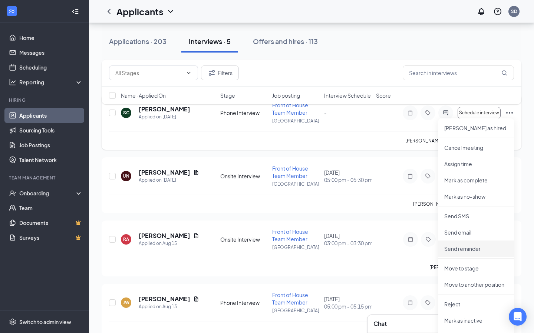
scroll to position [56, 0]
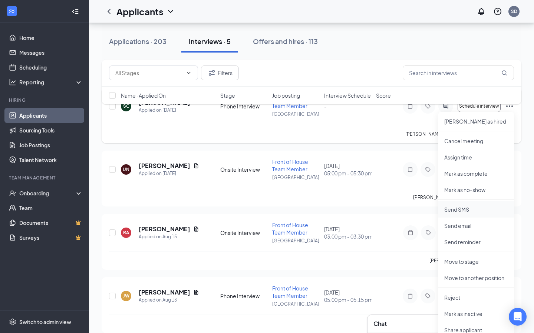
click at [463, 209] on p "Send SMS" at bounding box center [476, 209] width 64 height 7
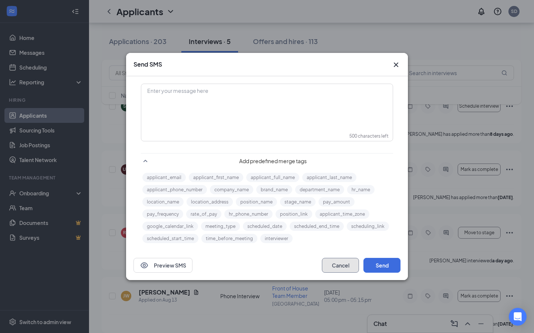
click at [335, 268] on button "Cancel" at bounding box center [340, 265] width 37 height 15
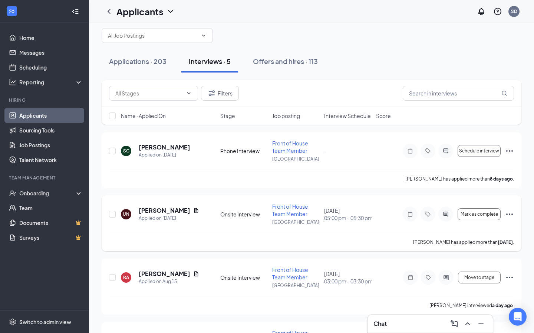
scroll to position [0, 0]
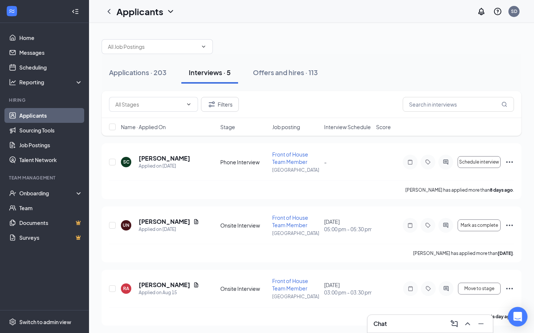
click at [520, 322] on div "Open Intercom Messenger" at bounding box center [518, 318] width 20 height 20
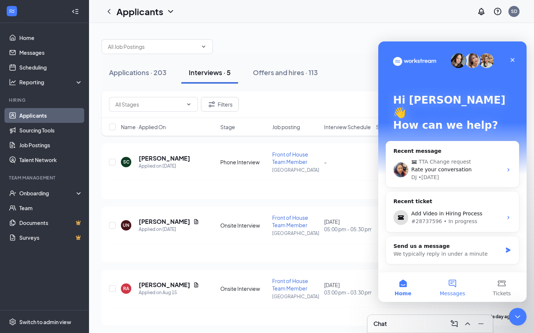
click at [454, 283] on button "Messages" at bounding box center [451, 288] width 49 height 30
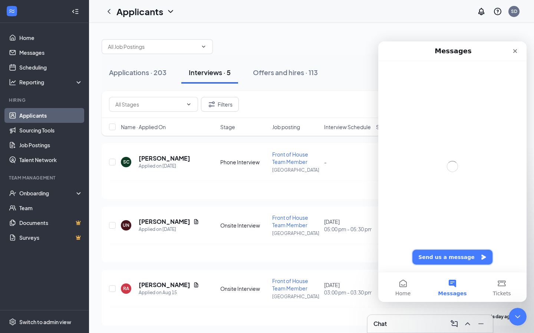
click at [454, 256] on button "Send us a message" at bounding box center [452, 257] width 80 height 15
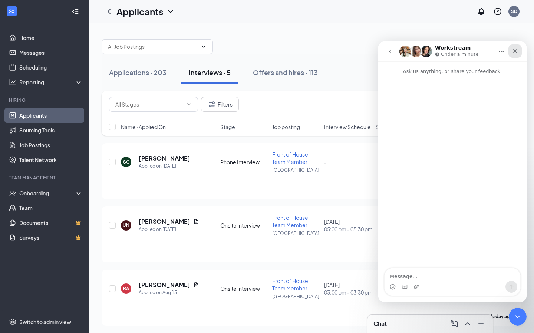
click at [516, 51] on icon "Close" at bounding box center [515, 51] width 6 height 6
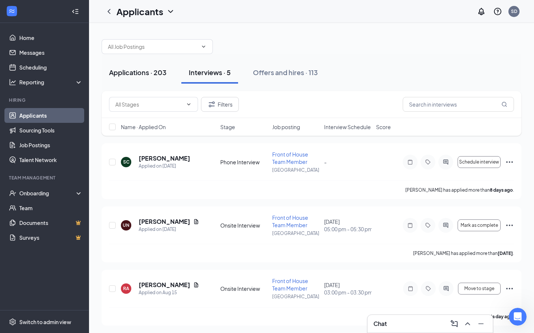
click at [140, 64] on button "Applications · 203" at bounding box center [138, 73] width 72 height 22
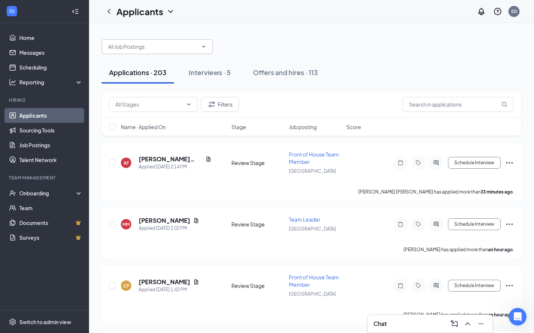
click at [175, 42] on span at bounding box center [157, 46] width 111 height 15
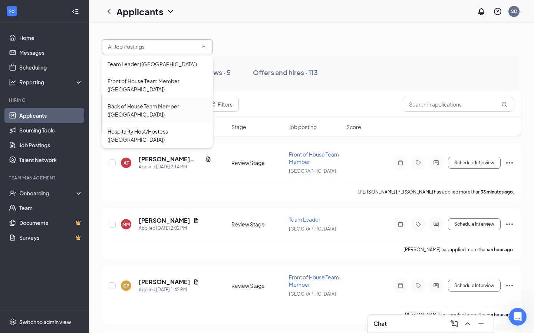
click at [140, 110] on div "Back of House Team Member ([GEOGRAPHIC_DATA])" at bounding box center [156, 110] width 99 height 16
type input "Back of House Team Member ([GEOGRAPHIC_DATA])"
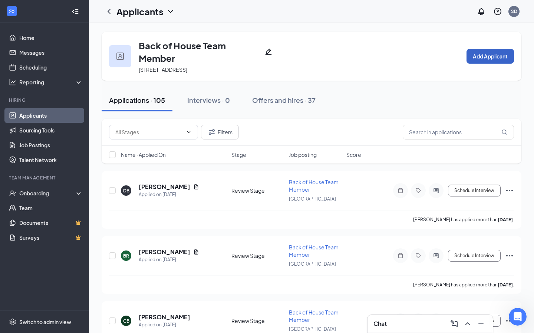
click at [482, 57] on button "Add Applicant" at bounding box center [489, 56] width 47 height 15
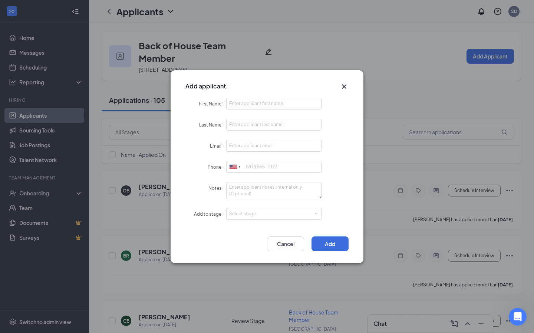
click at [243, 98] on div "Add applicant" at bounding box center [266, 83] width 193 height 27
click at [239, 107] on input "First Name" at bounding box center [273, 104] width 95 height 12
type input "[PERSON_NAME]"
click at [248, 133] on form "First Name [PERSON_NAME] Last Name Email Phone [GEOGRAPHIC_DATA] + 1 [GEOGRAPHI…" at bounding box center [266, 164] width 163 height 132
click at [249, 127] on input "Last Name" at bounding box center [273, 125] width 95 height 12
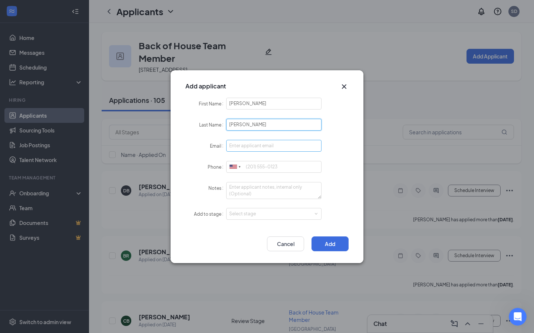
type input "[PERSON_NAME]"
click at [242, 145] on input "Email" at bounding box center [273, 146] width 95 height 12
type input "[EMAIL_ADDRESS][DOMAIN_NAME]"
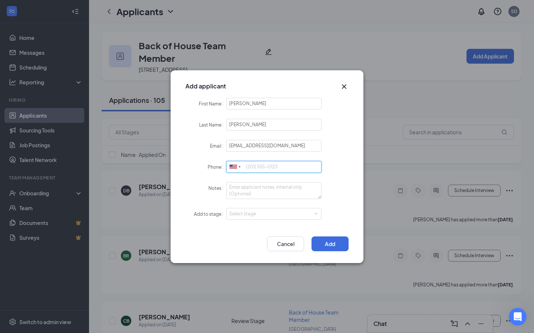
click at [269, 169] on input "Phone" at bounding box center [273, 167] width 95 height 12
click at [264, 215] on div "Select stage" at bounding box center [272, 213] width 86 height 7
type input "7209937063"
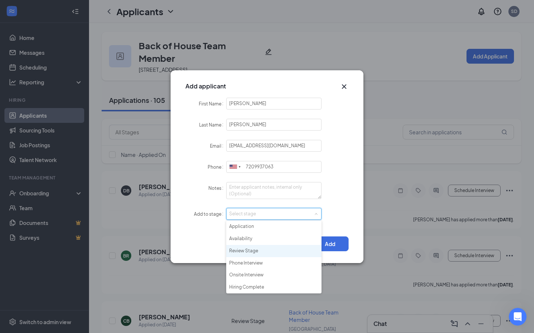
click at [253, 253] on li "Review Stage" at bounding box center [273, 251] width 95 height 12
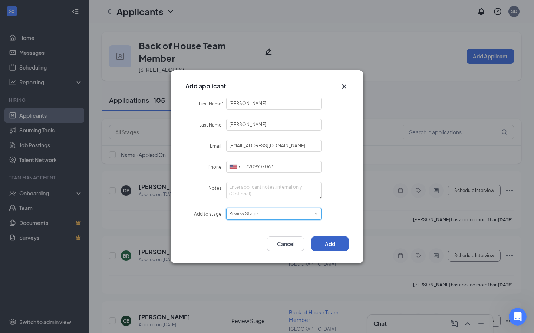
click at [337, 244] on button "Add" at bounding box center [329, 244] width 37 height 15
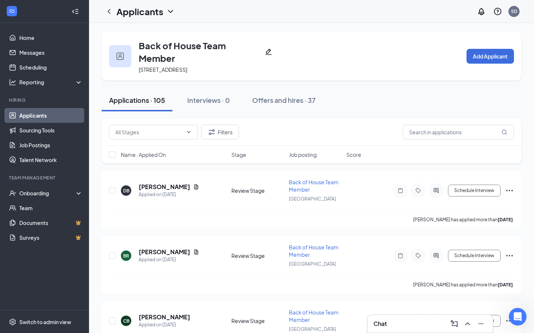
drag, startPoint x: 259, startPoint y: 43, endPoint x: 89, endPoint y: 43, distance: 169.7
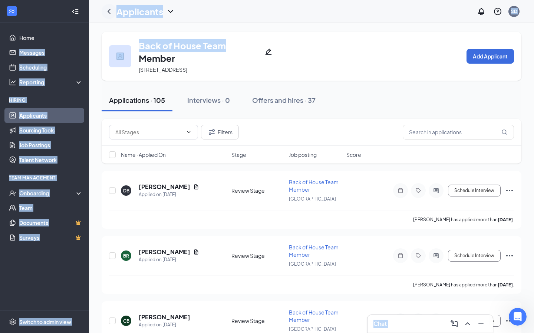
click at [109, 11] on icon "ChevronLeft" at bounding box center [108, 11] width 9 height 9
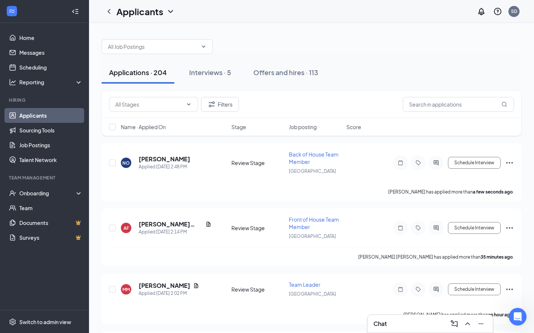
click at [250, 43] on div at bounding box center [311, 43] width 419 height 22
click at [56, 189] on div "Onboarding" at bounding box center [44, 193] width 89 height 15
click at [512, 164] on icon "Ellipses" at bounding box center [509, 163] width 9 height 9
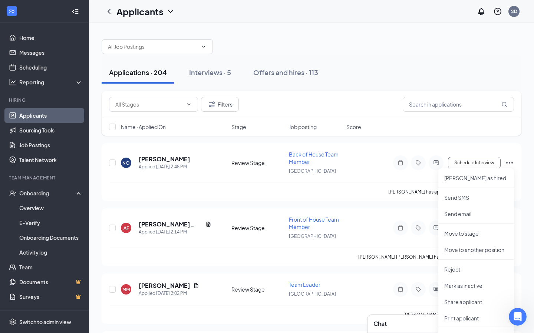
click at [399, 89] on div "Applications · 204 Interviews · 5 Offers and hires · 113" at bounding box center [311, 72] width 419 height 37
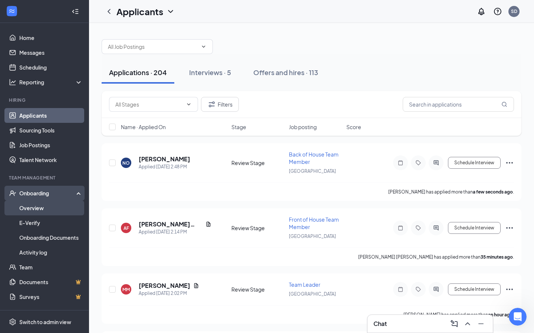
click at [41, 206] on link "Overview" at bounding box center [50, 208] width 63 height 15
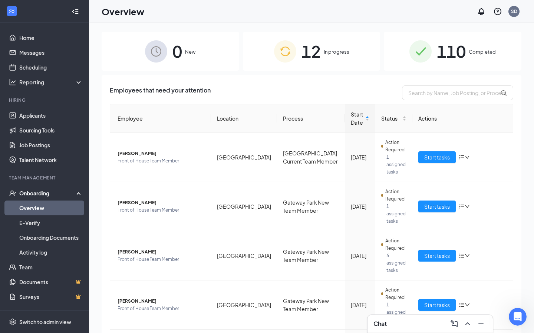
click at [186, 54] on span "New" at bounding box center [190, 51] width 10 height 7
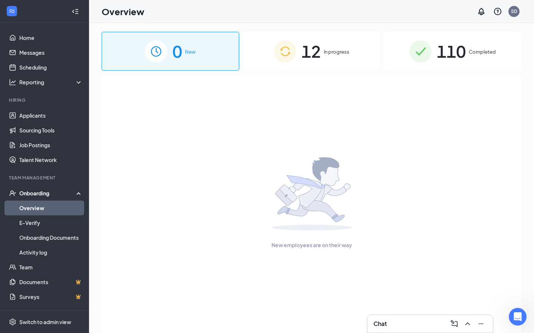
click at [300, 57] on div "12 In progress" at bounding box center [311, 51] width 137 height 39
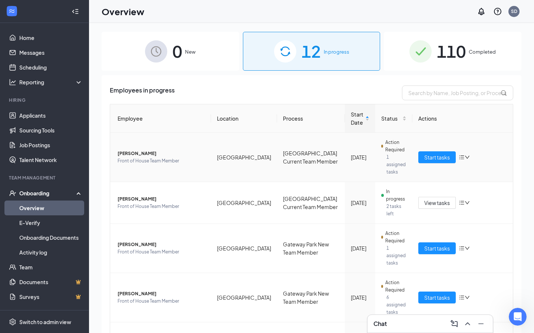
click at [469, 155] on icon "down" at bounding box center [466, 157] width 5 height 5
click at [433, 139] on td "Start tasks" at bounding box center [462, 157] width 101 height 49
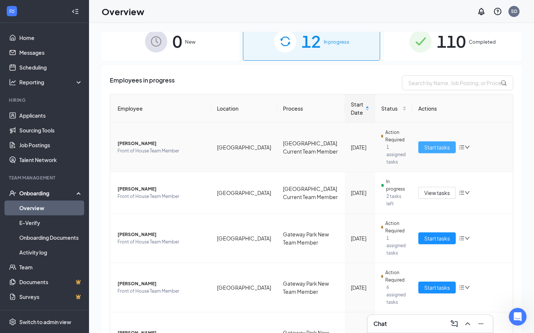
scroll to position [10, 0]
click at [437, 147] on button "Start tasks" at bounding box center [436, 147] width 37 height 12
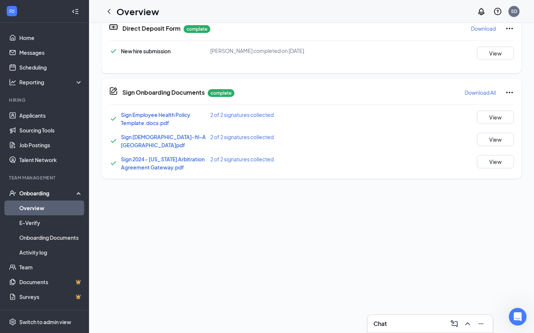
scroll to position [322, 0]
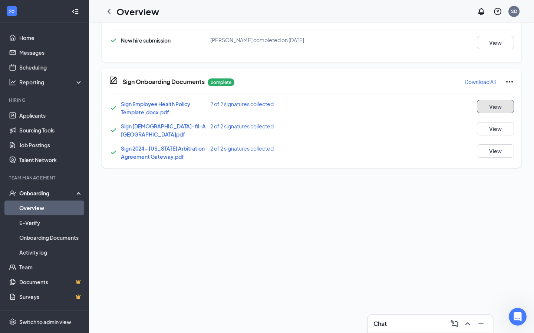
click at [501, 106] on button "View" at bounding box center [495, 106] width 37 height 13
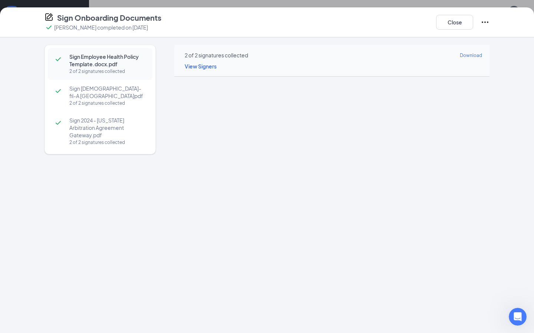
click at [104, 96] on span "Sign [DEMOGRAPHIC_DATA]-fil-A [GEOGRAPHIC_DATA]pdf" at bounding box center [107, 92] width 76 height 15
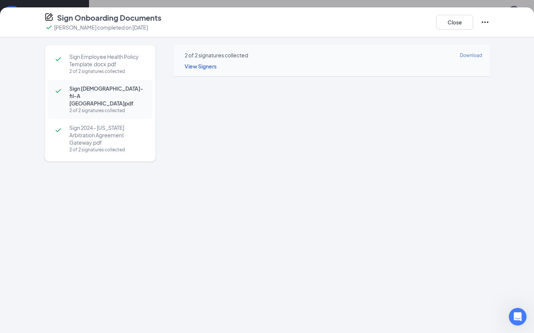
scroll to position [162, 0]
click at [101, 136] on span "Sign 2024 - [US_STATE] Arbitration Agreement Gateway.pdf" at bounding box center [107, 135] width 76 height 22
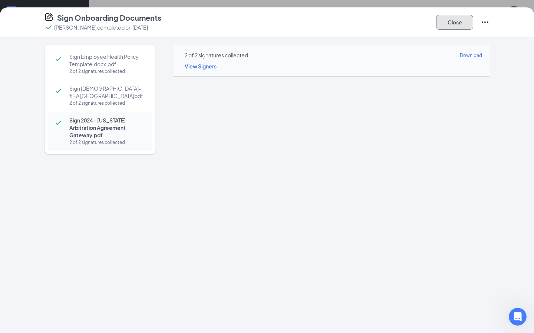
click at [455, 23] on button "Close" at bounding box center [454, 22] width 37 height 15
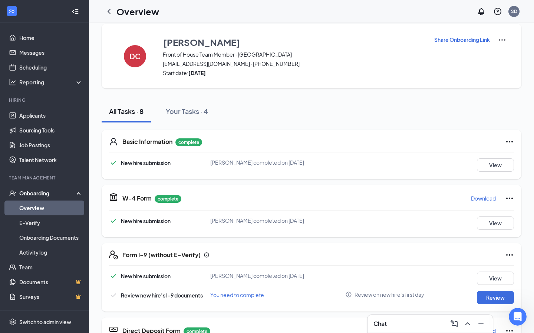
scroll to position [0, 0]
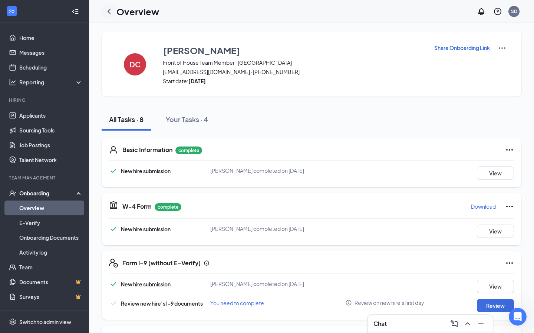
click at [111, 14] on icon "ChevronLeft" at bounding box center [108, 11] width 9 height 9
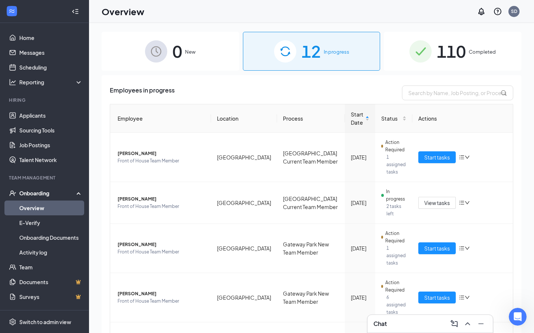
click at [483, 46] on div "110 Completed" at bounding box center [452, 51] width 137 height 39
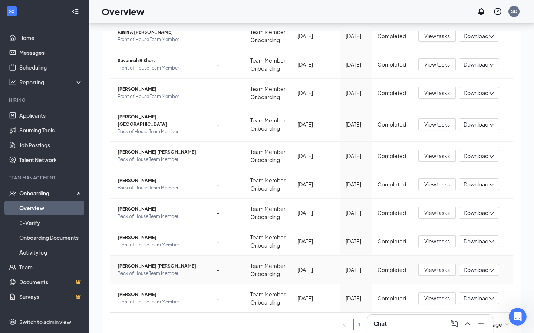
scroll to position [33, 0]
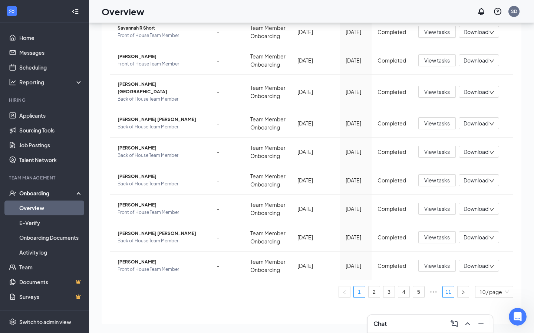
click at [449, 287] on link "11" at bounding box center [447, 292] width 11 height 11
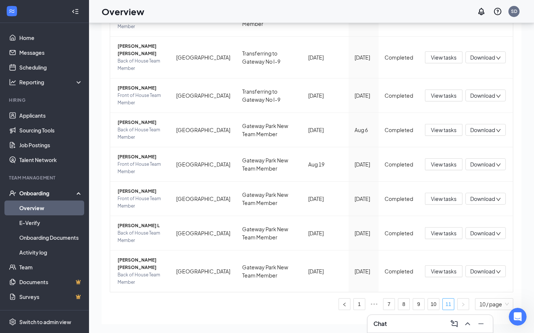
scroll to position [178, 0]
click at [434, 272] on span "View tasks" at bounding box center [444, 272] width 26 height 8
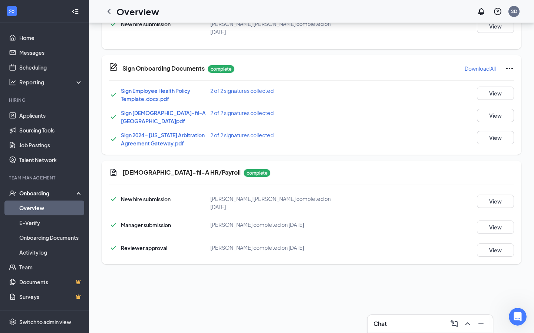
scroll to position [83, 0]
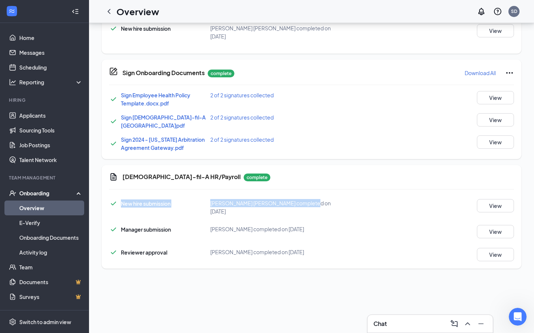
drag, startPoint x: 121, startPoint y: 189, endPoint x: 302, endPoint y: 190, distance: 180.8
click at [302, 199] on div "New hire submission [PERSON_NAME] [PERSON_NAME] completed on [DATE] View" at bounding box center [311, 207] width 405 height 16
click at [320, 225] on div "[PERSON_NAME] completed on [DATE]" at bounding box center [277, 229] width 135 height 8
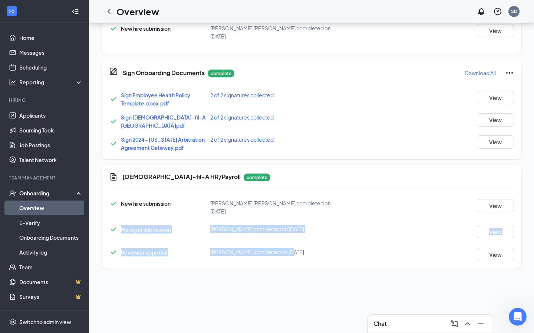
drag, startPoint x: 120, startPoint y: 212, endPoint x: 285, endPoint y: 233, distance: 166.2
click at [285, 233] on div "New hire submission [PERSON_NAME] [PERSON_NAME] completed on [DATE] View Manage…" at bounding box center [311, 229] width 405 height 66
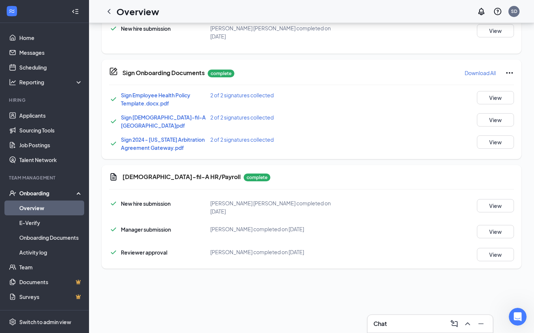
click at [343, 226] on div "New hire submission [PERSON_NAME] [PERSON_NAME] completed on [DATE] View Manage…" at bounding box center [311, 229] width 405 height 66
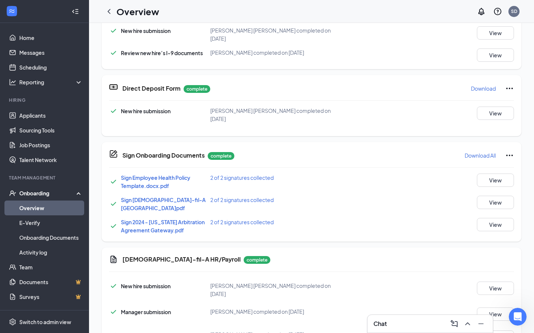
scroll to position [0, 0]
